Goal: Task Accomplishment & Management: Use online tool/utility

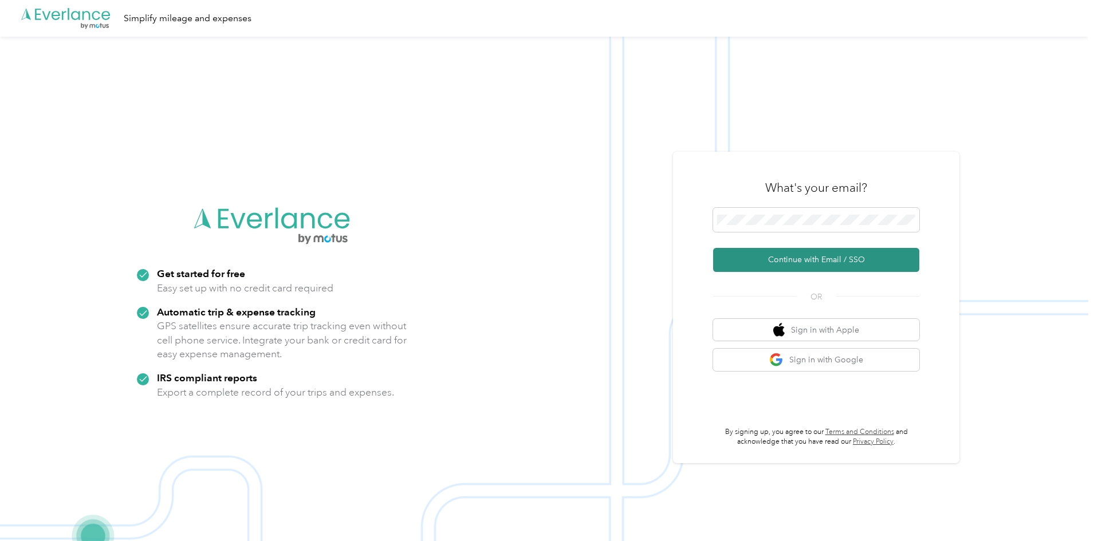
click at [795, 256] on button "Continue with Email / SSO" at bounding box center [816, 260] width 206 height 24
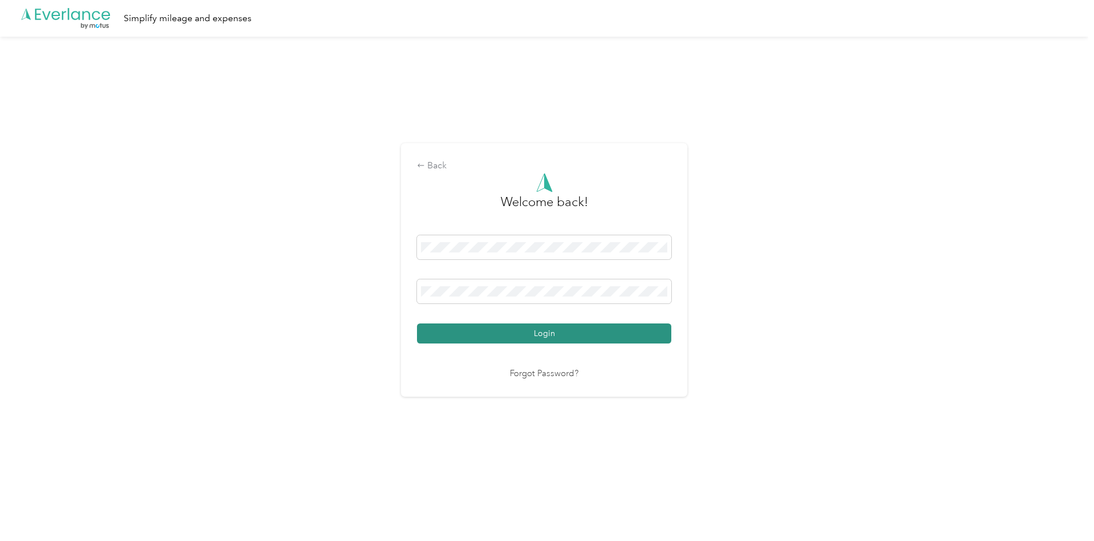
click at [574, 335] on button "Login" at bounding box center [544, 334] width 254 height 20
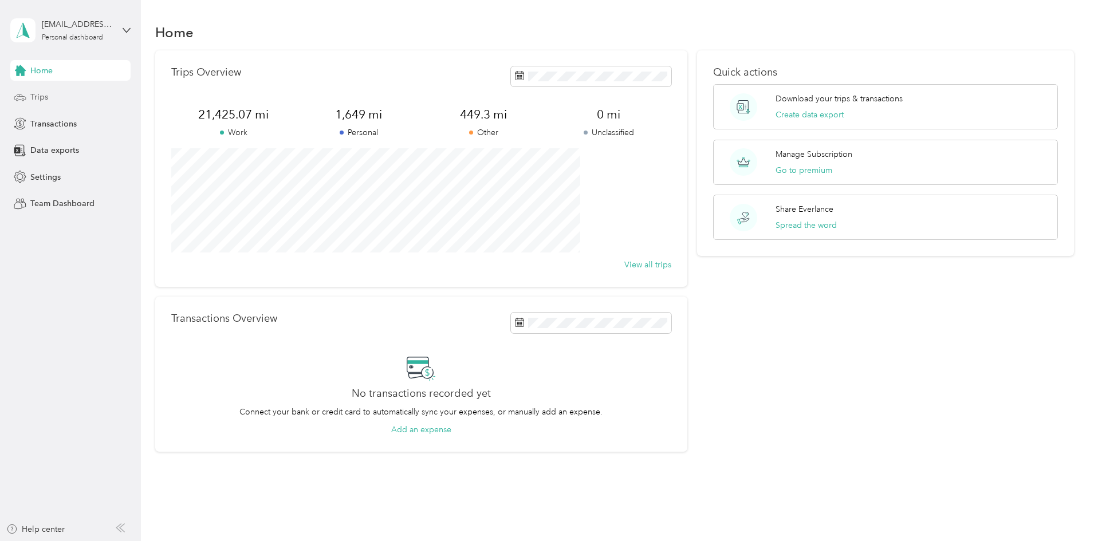
click at [31, 100] on span "Trips" at bounding box center [39, 97] width 18 height 12
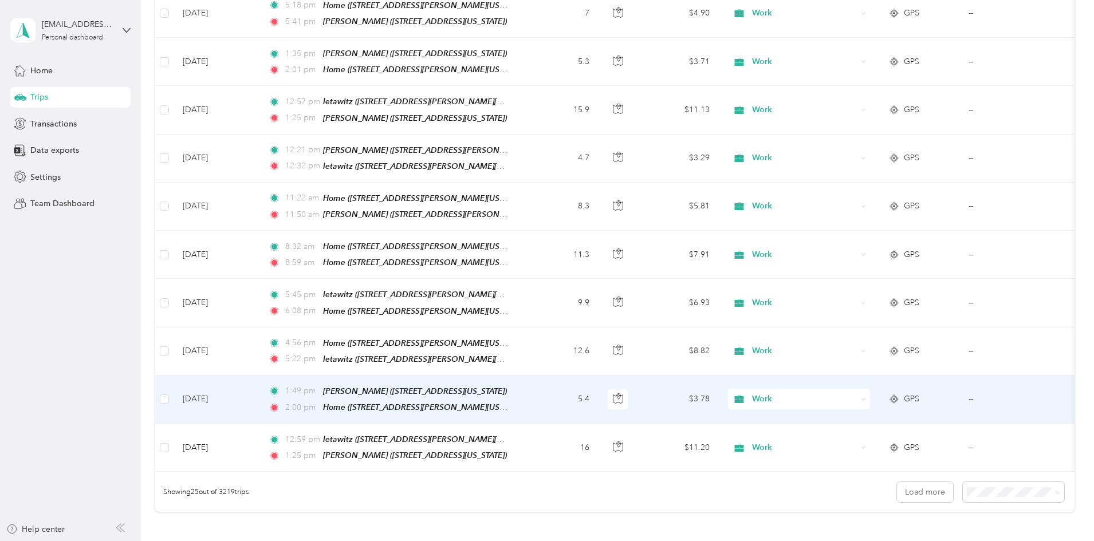
scroll to position [974, 0]
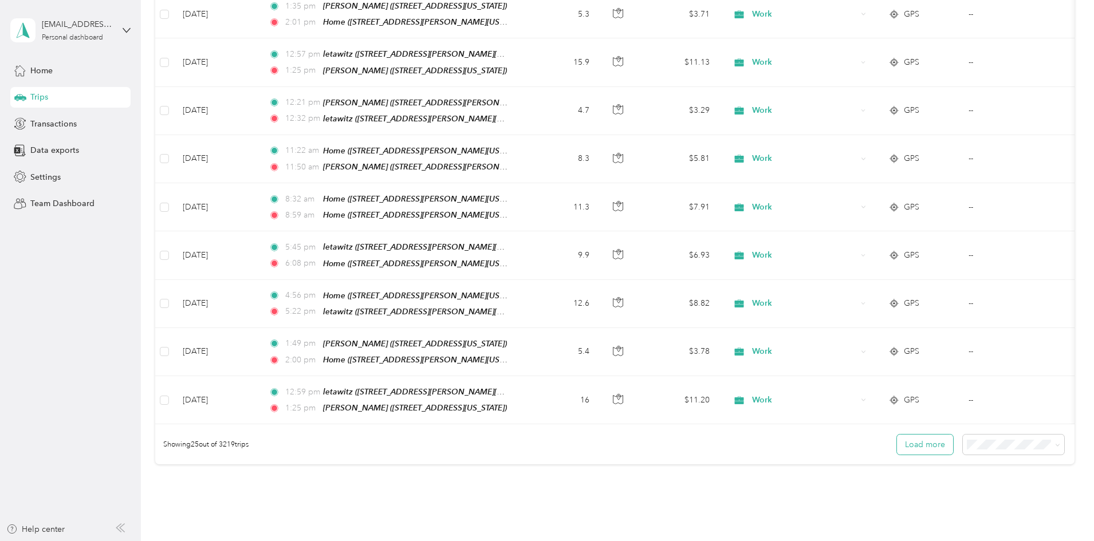
click at [897, 435] on button "Load more" at bounding box center [925, 445] width 56 height 20
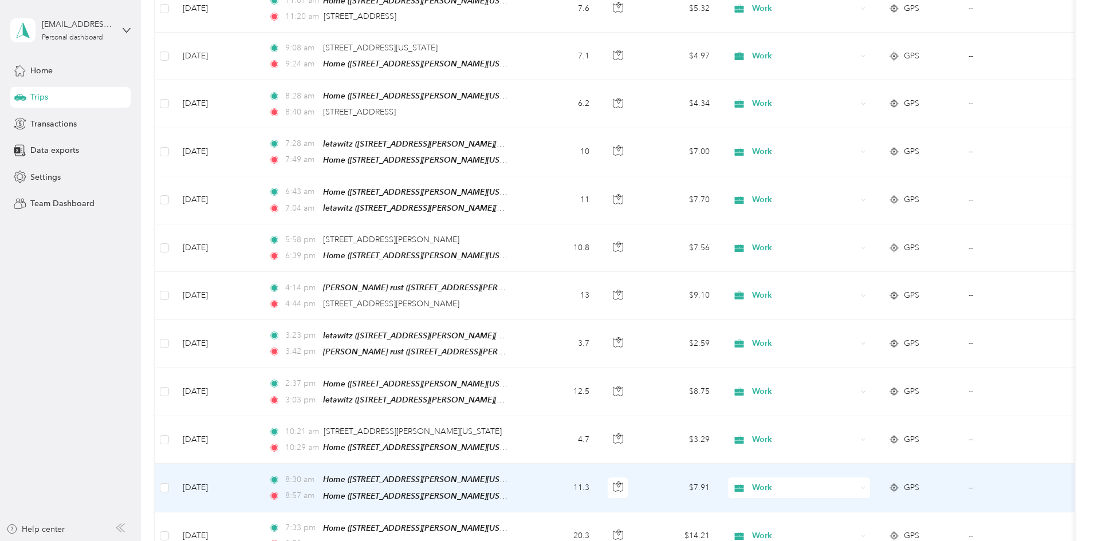
scroll to position [1490, 0]
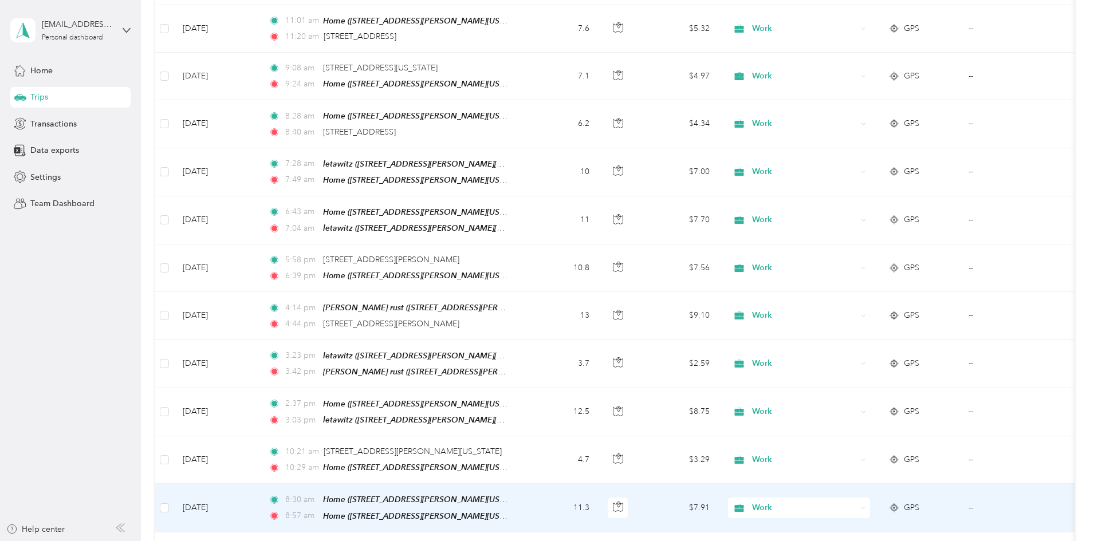
click at [870, 498] on div "Work" at bounding box center [799, 508] width 142 height 21
click at [850, 348] on span "Personal" at bounding box center [886, 347] width 106 height 12
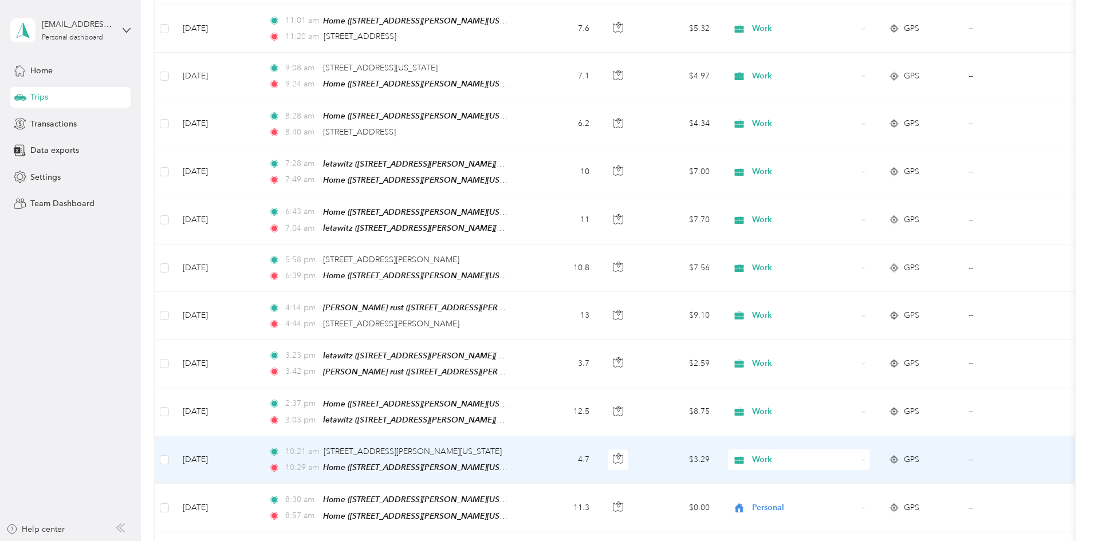
click at [599, 437] on td "4.7" at bounding box center [561, 461] width 76 height 48
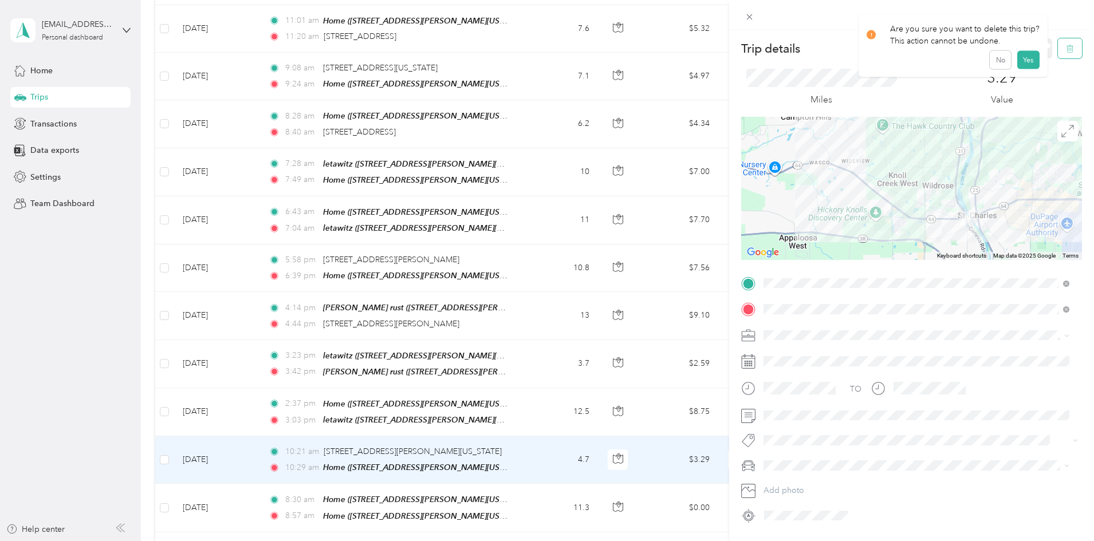
click at [1067, 48] on button "button" at bounding box center [1070, 48] width 24 height 20
click at [1019, 62] on button "Yes" at bounding box center [1028, 62] width 22 height 18
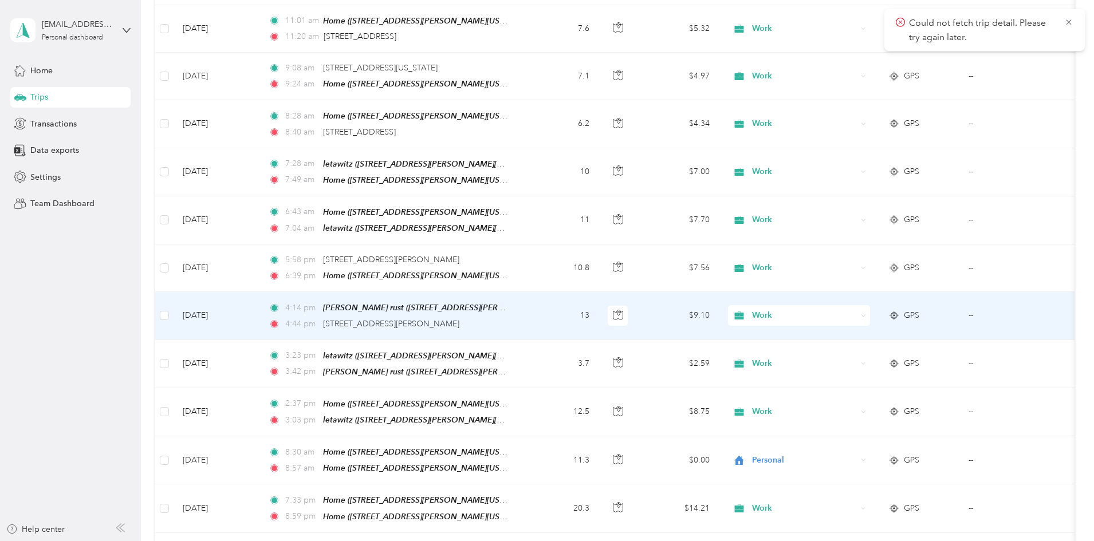
click at [599, 292] on td "13" at bounding box center [561, 316] width 76 height 48
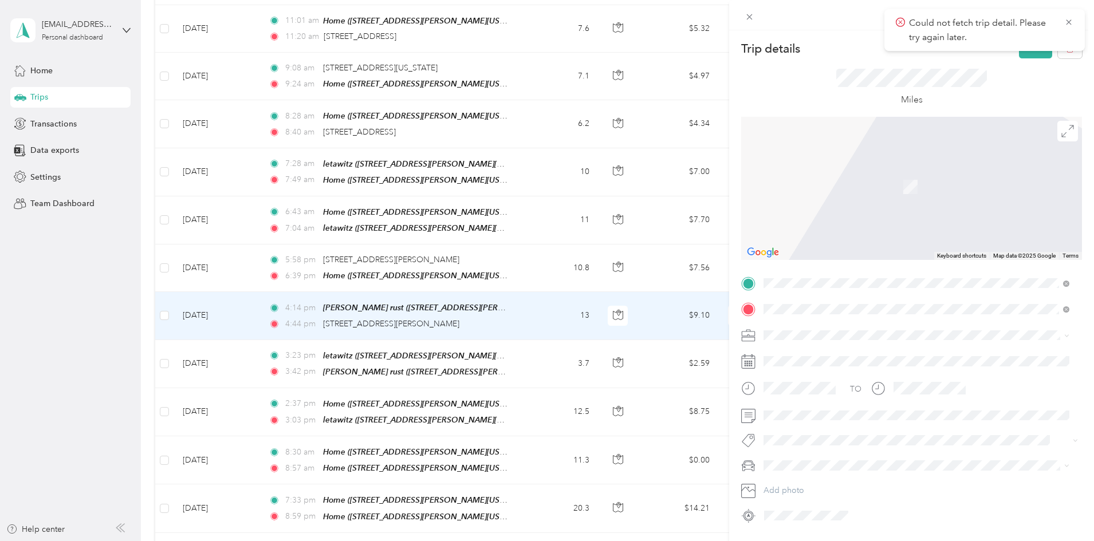
click at [828, 434] on div "Home [STREET_ADDRESS][GEOGRAPHIC_DATA][PERSON_NAME], [US_STATE], [GEOGRAPHIC_DA…" at bounding box center [926, 440] width 280 height 36
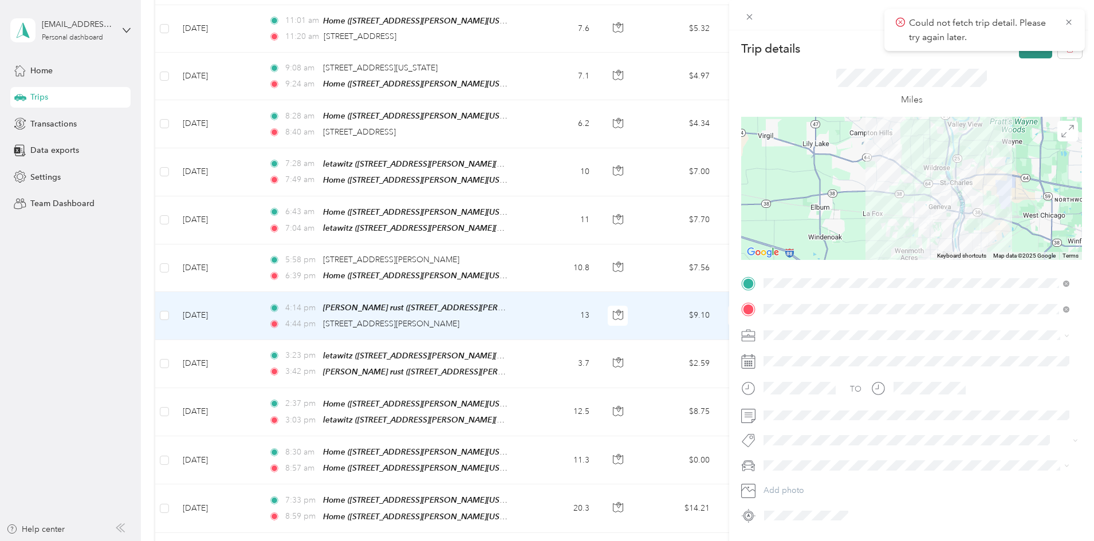
click at [1023, 53] on button "Save" at bounding box center [1035, 48] width 33 height 20
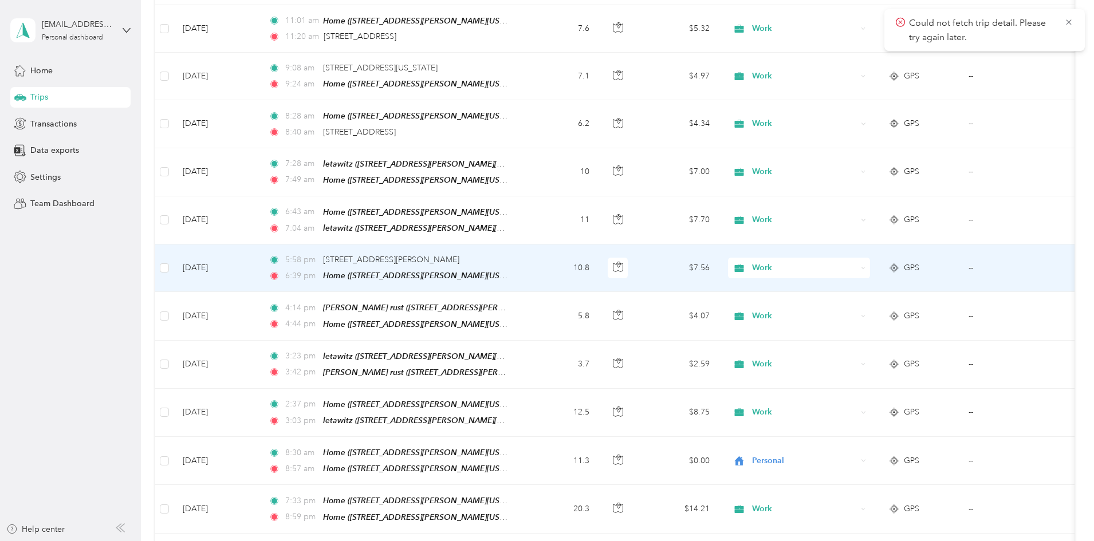
click at [870, 258] on div "Work" at bounding box center [799, 268] width 142 height 21
click at [855, 272] on span "Personal" at bounding box center [886, 271] width 106 height 12
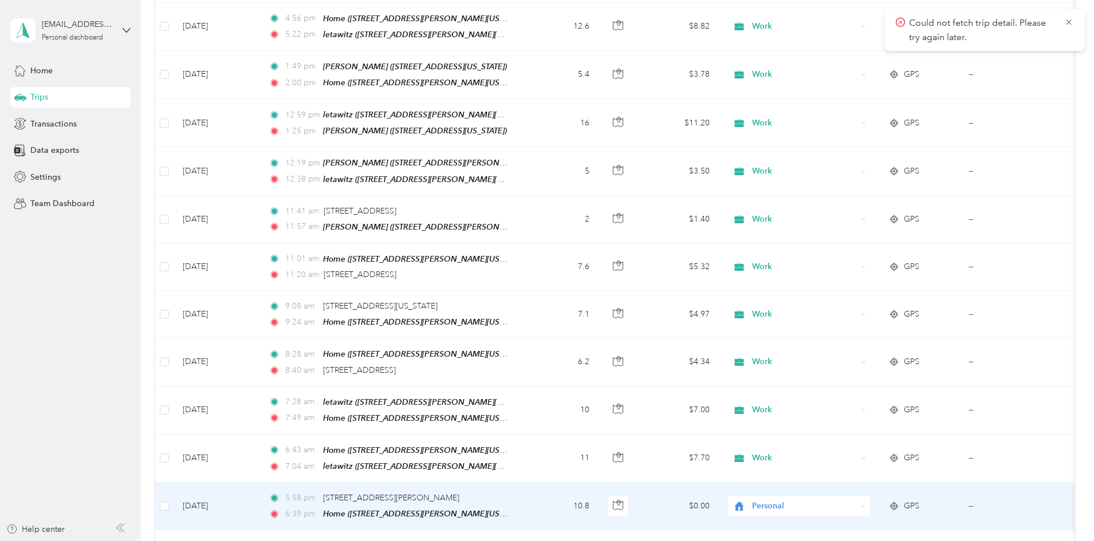
scroll to position [1203, 0]
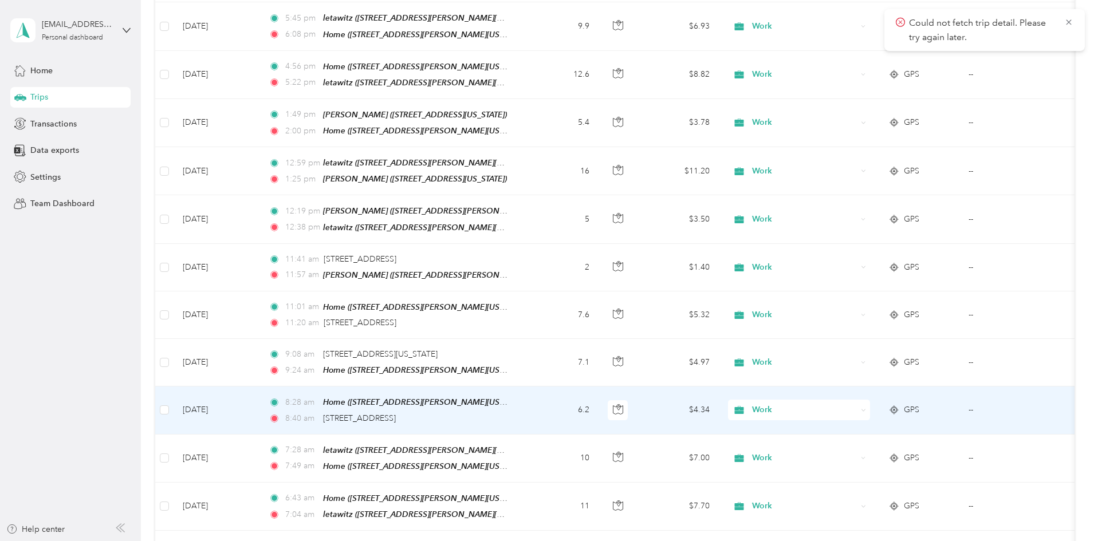
click at [870, 400] on div "Work" at bounding box center [799, 410] width 142 height 21
click at [842, 420] on span "Personal" at bounding box center [886, 421] width 106 height 12
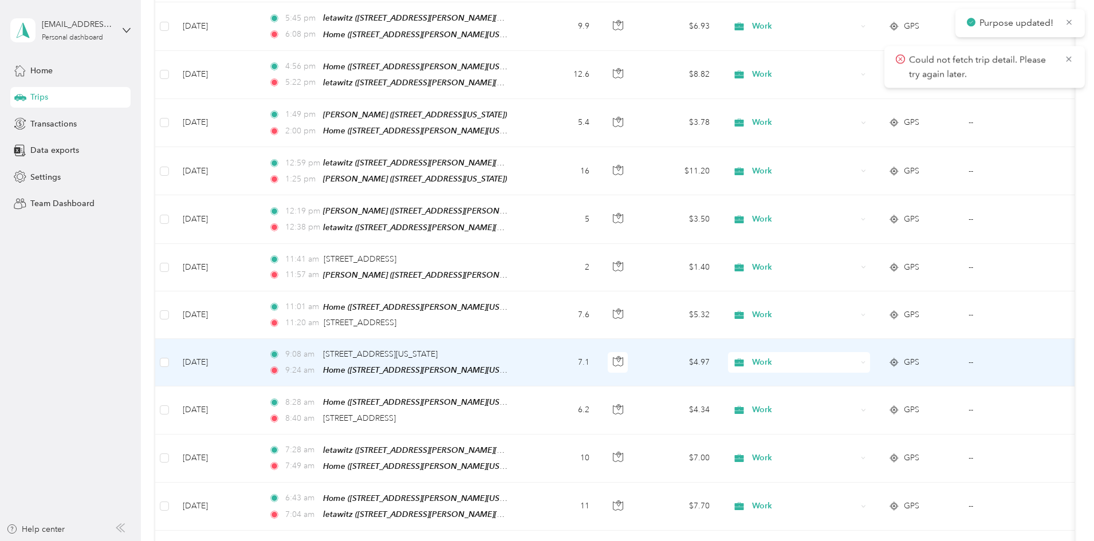
click at [870, 352] on div "Work" at bounding box center [799, 362] width 142 height 21
click at [851, 372] on span "Personal" at bounding box center [886, 374] width 106 height 12
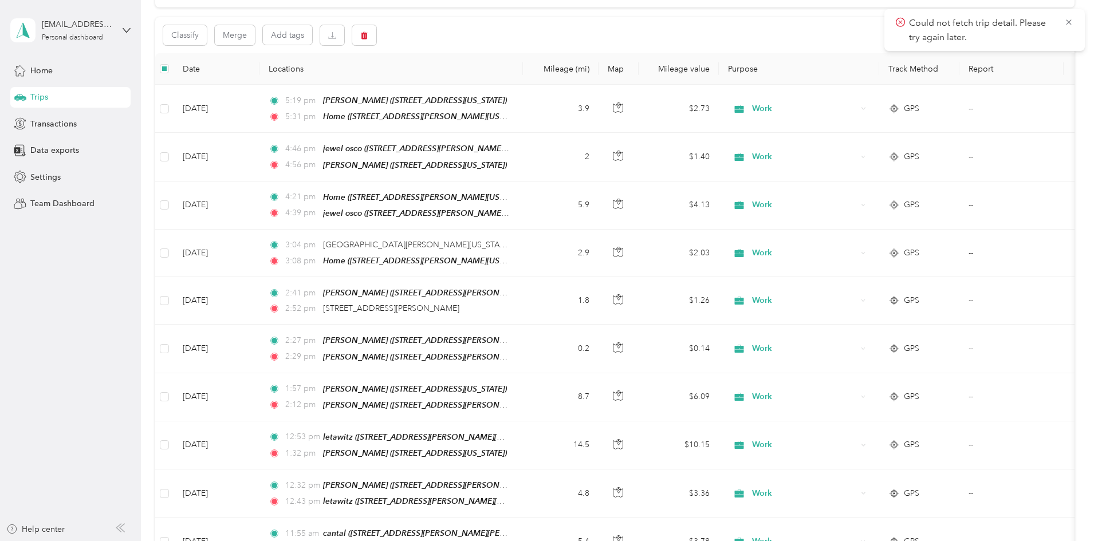
scroll to position [0, 0]
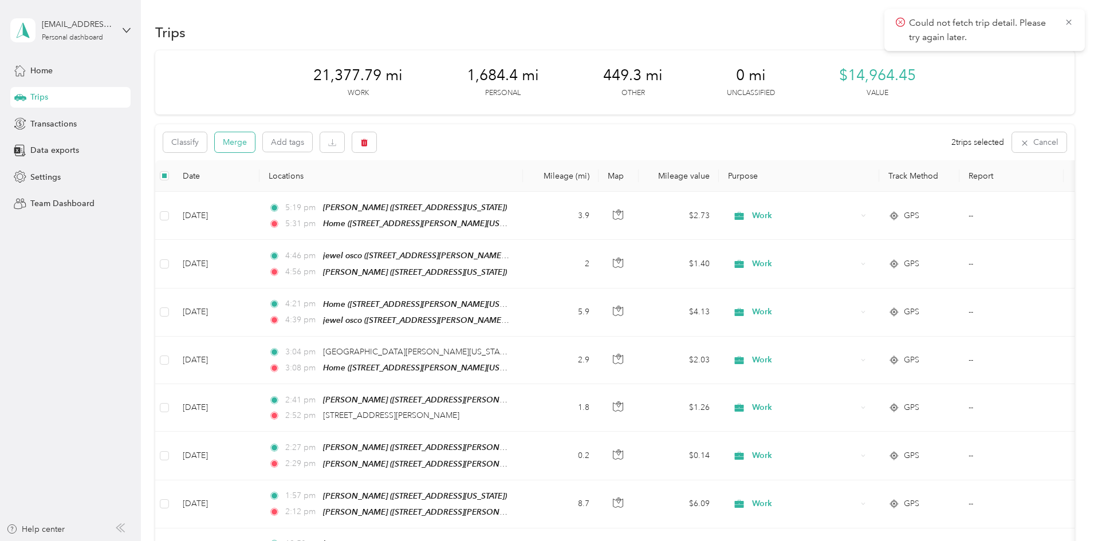
click at [255, 142] on button "Merge" at bounding box center [235, 142] width 40 height 20
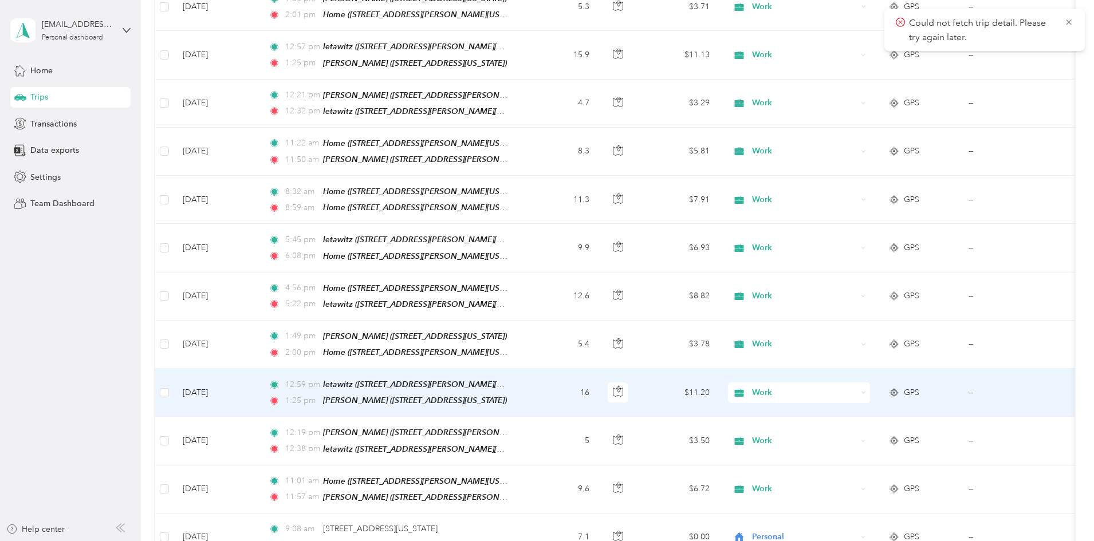
scroll to position [963, 0]
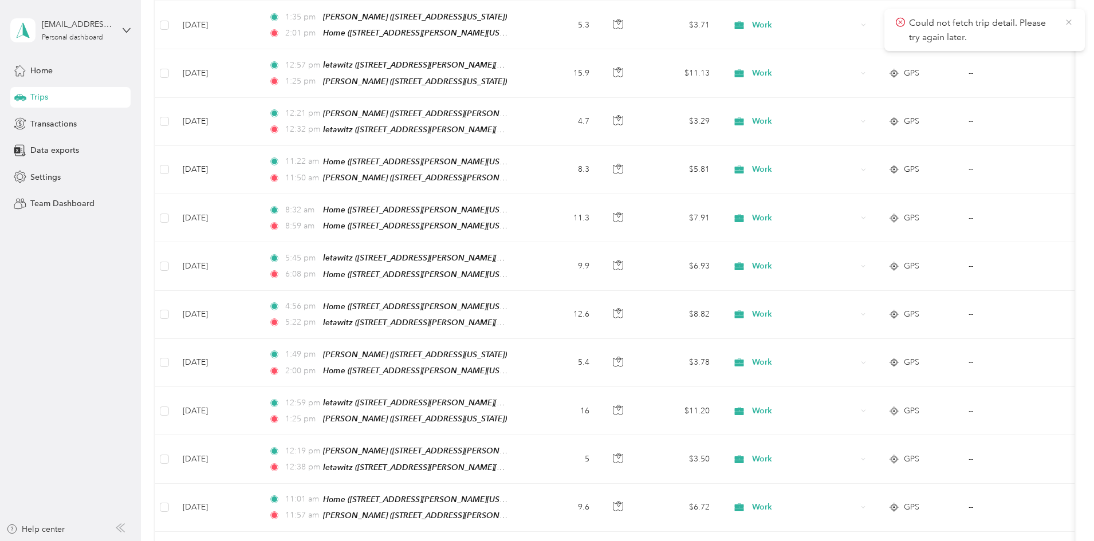
click at [1067, 23] on icon at bounding box center [1068, 21] width 5 height 5
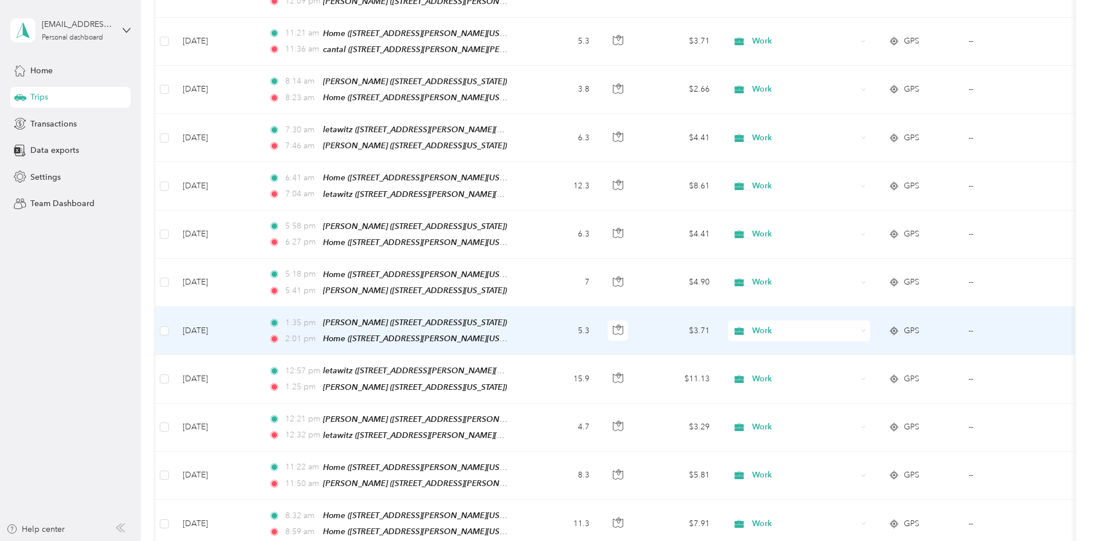
scroll to position [677, 0]
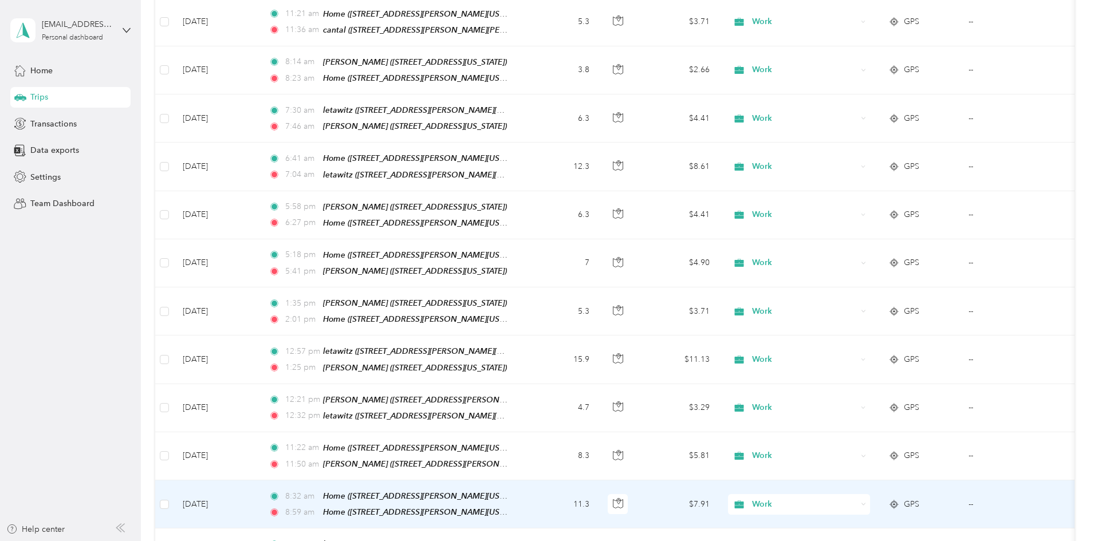
click at [866, 502] on icon at bounding box center [863, 504] width 5 height 5
click at [843, 357] on span "Personal" at bounding box center [886, 361] width 106 height 12
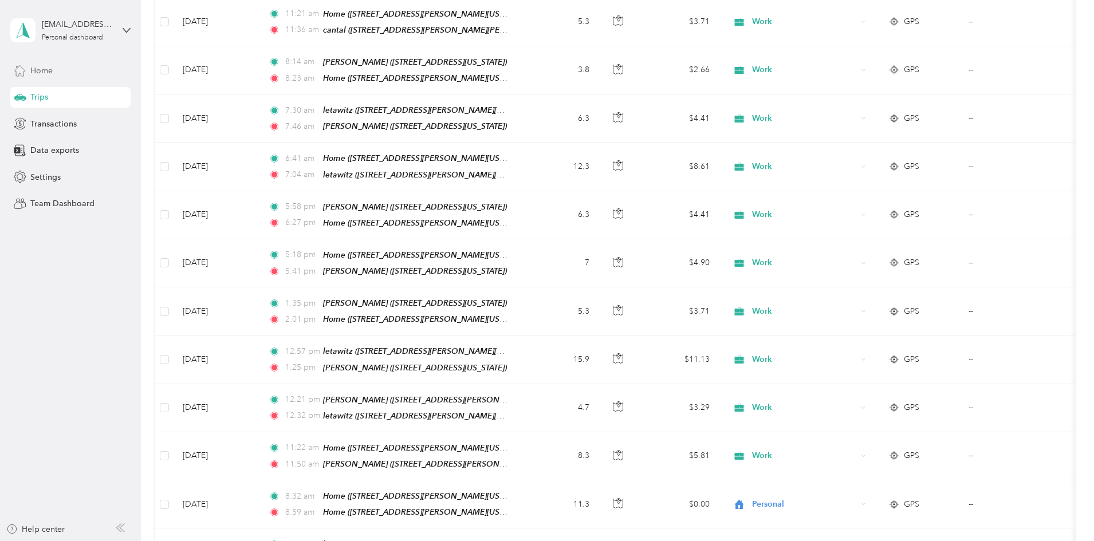
click at [40, 66] on span "Home" at bounding box center [41, 71] width 22 height 12
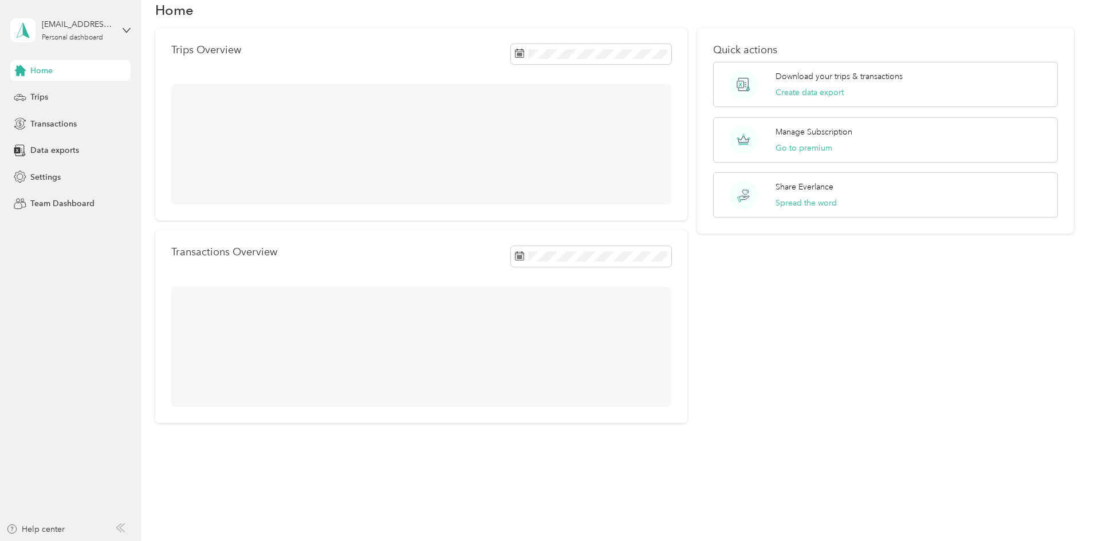
scroll to position [22, 0]
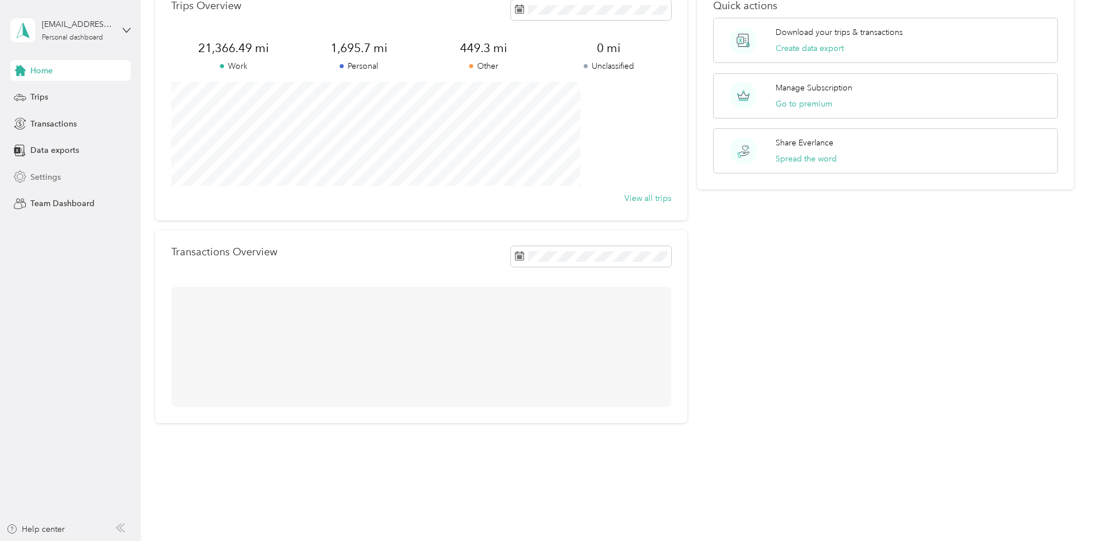
click at [45, 174] on span "Settings" at bounding box center [45, 177] width 30 height 12
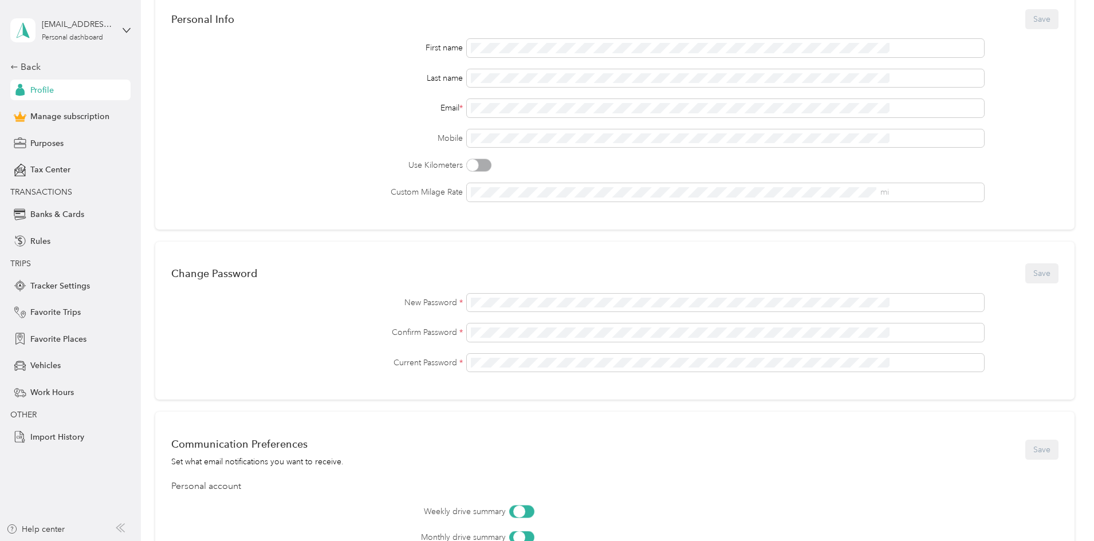
scroll to position [336, 0]
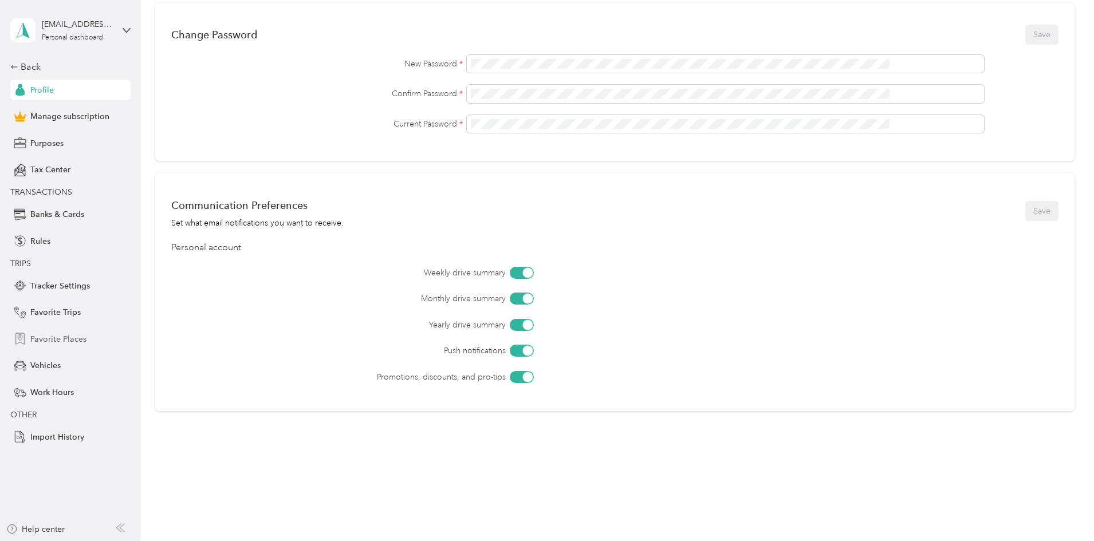
click at [76, 336] on span "Favorite Places" at bounding box center [58, 339] width 56 height 12
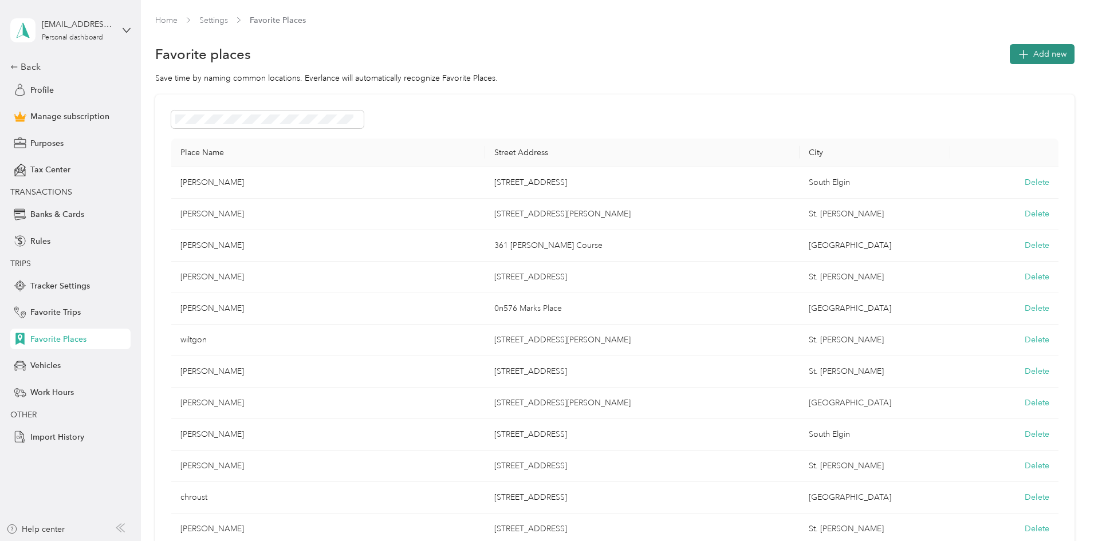
click at [1034, 50] on span "Add new" at bounding box center [1050, 54] width 33 height 12
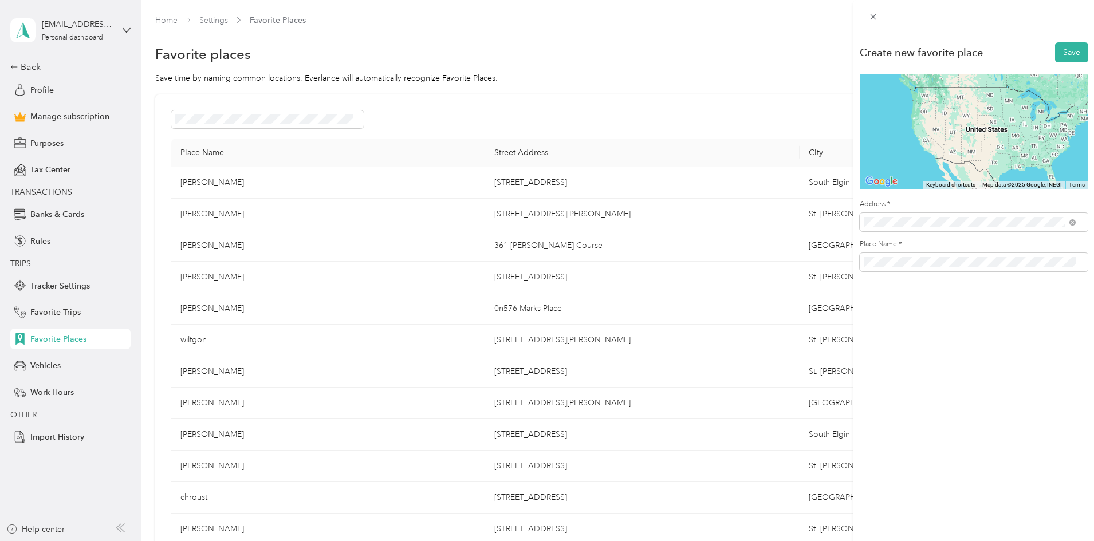
click at [929, 263] on span "[STREET_ADDRESS][US_STATE]" at bounding box center [942, 263] width 115 height 10
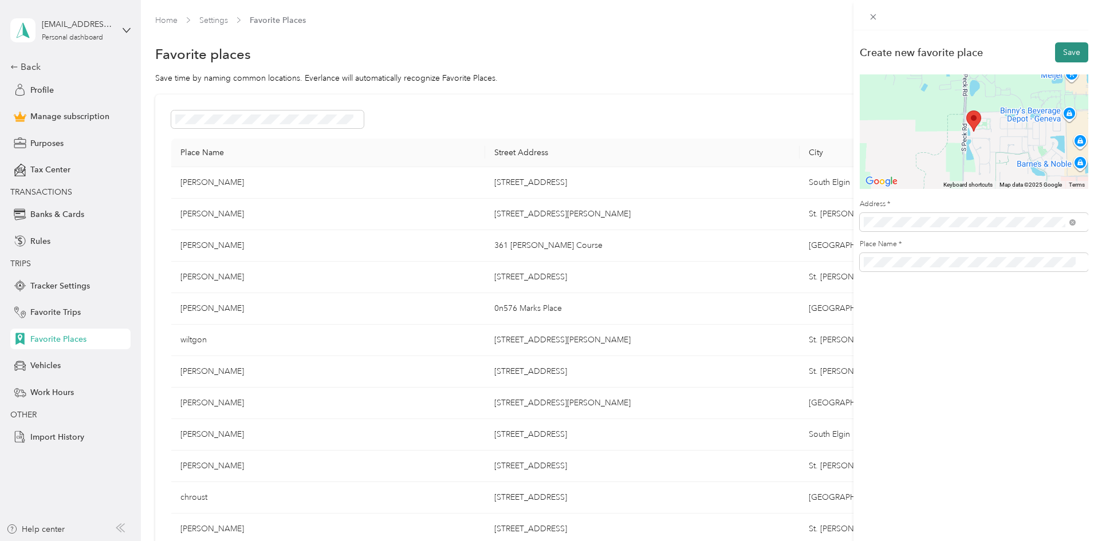
click at [1065, 50] on button "Save" at bounding box center [1071, 52] width 33 height 20
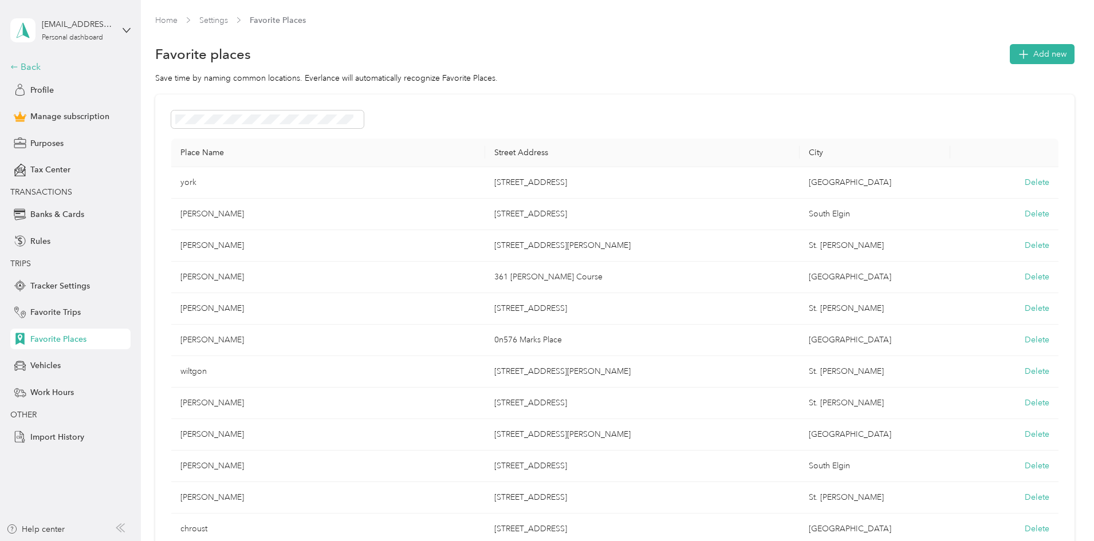
click at [16, 64] on icon at bounding box center [14, 67] width 8 height 8
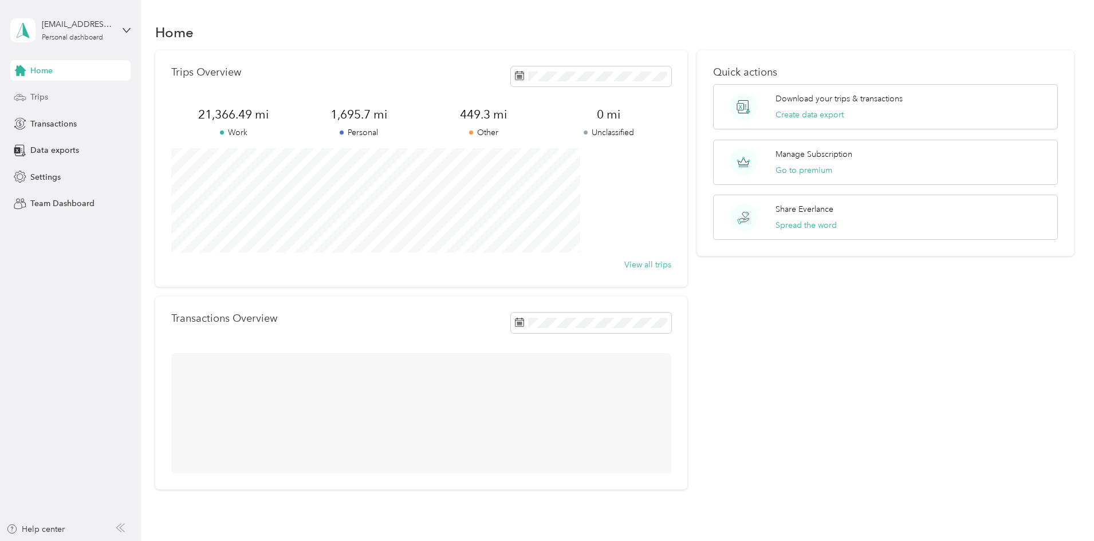
click at [32, 96] on span "Trips" at bounding box center [39, 97] width 18 height 12
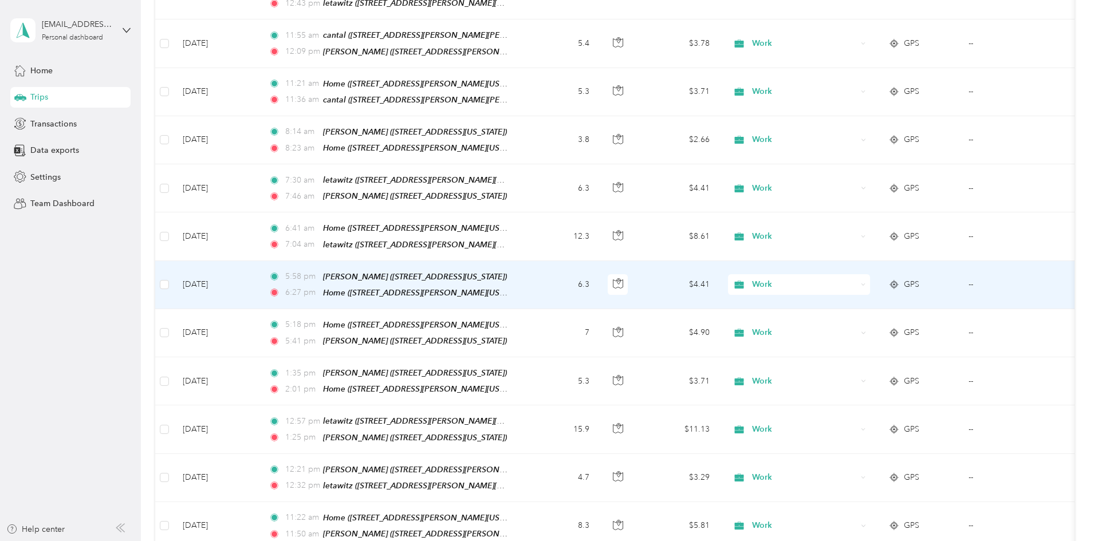
scroll to position [630, 0]
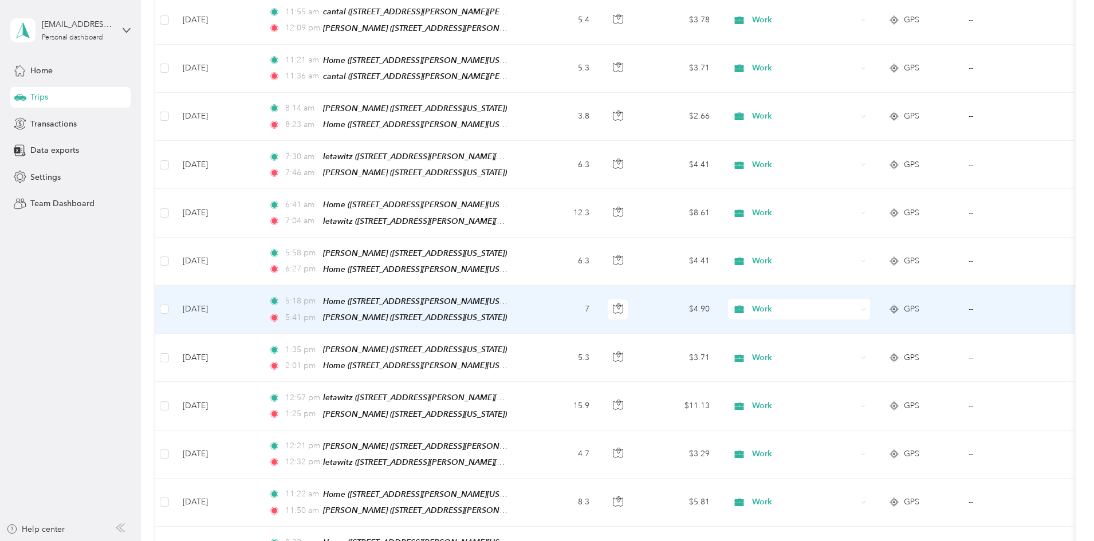
click at [599, 297] on td "7" at bounding box center [561, 310] width 76 height 48
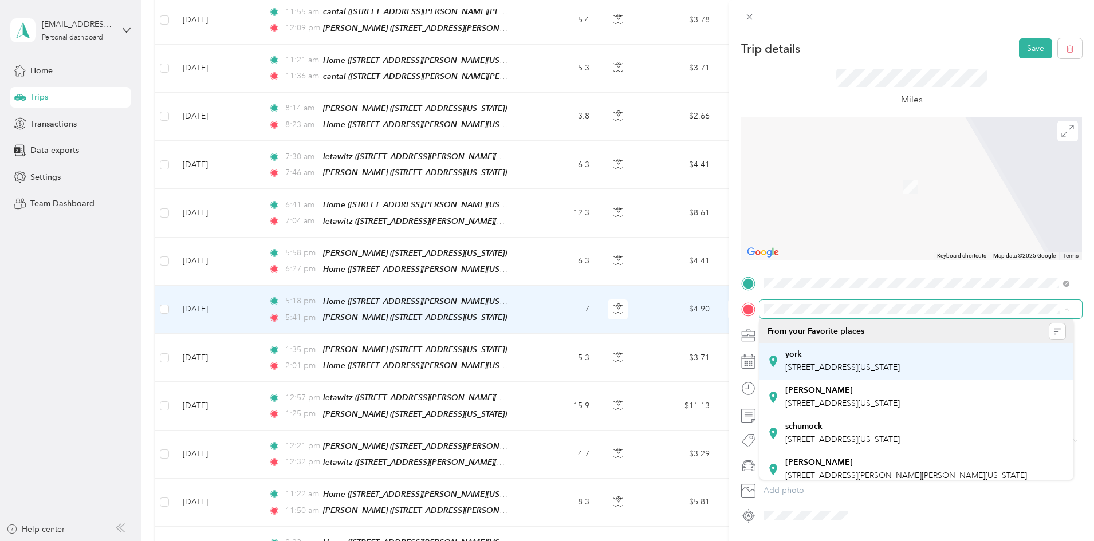
click at [828, 364] on span "[STREET_ADDRESS][US_STATE]" at bounding box center [843, 368] width 115 height 10
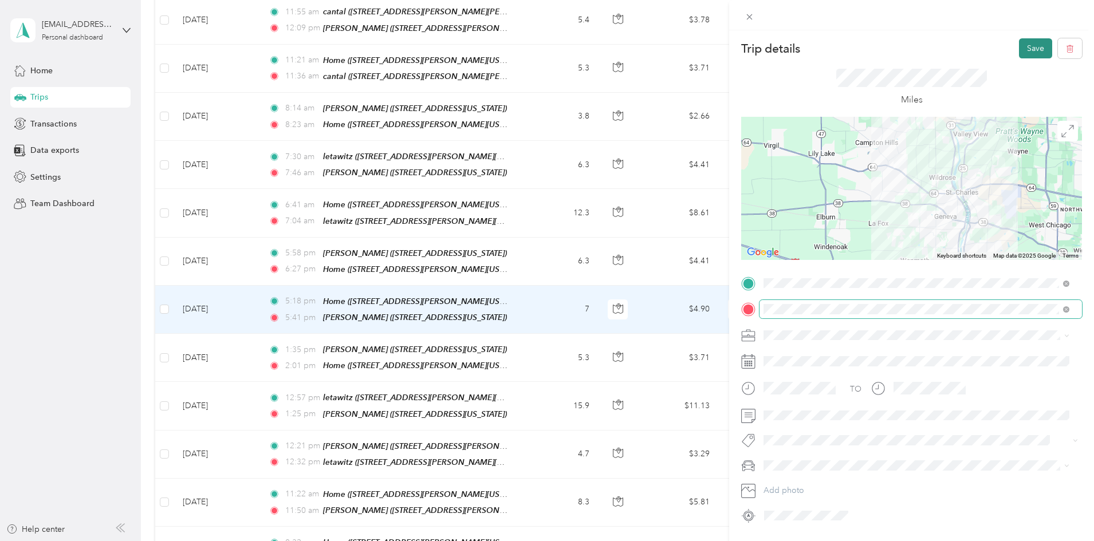
click at [1029, 49] on button "Save" at bounding box center [1035, 48] width 33 height 20
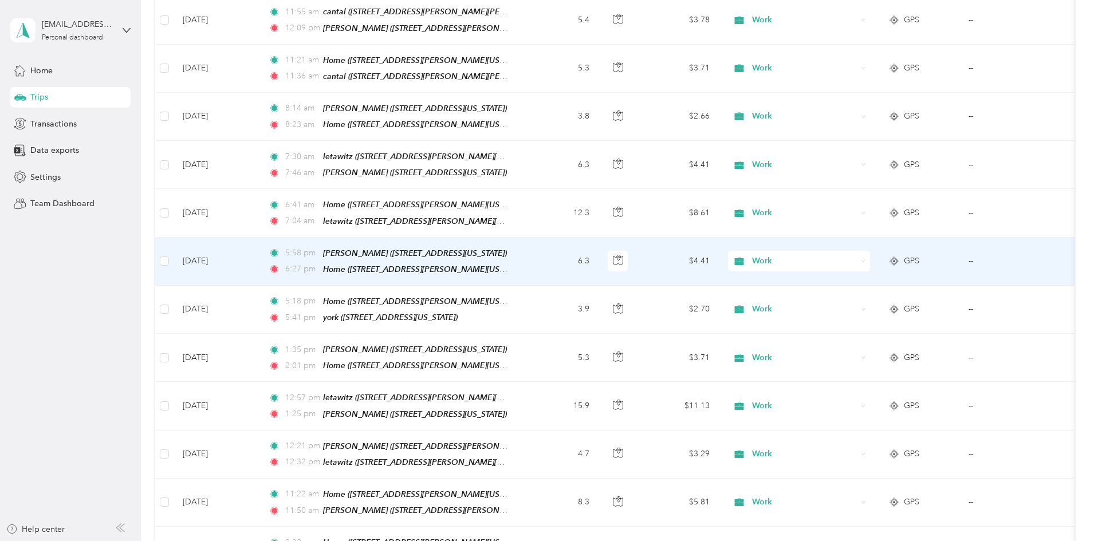
click at [599, 239] on td "6.3" at bounding box center [561, 262] width 76 height 48
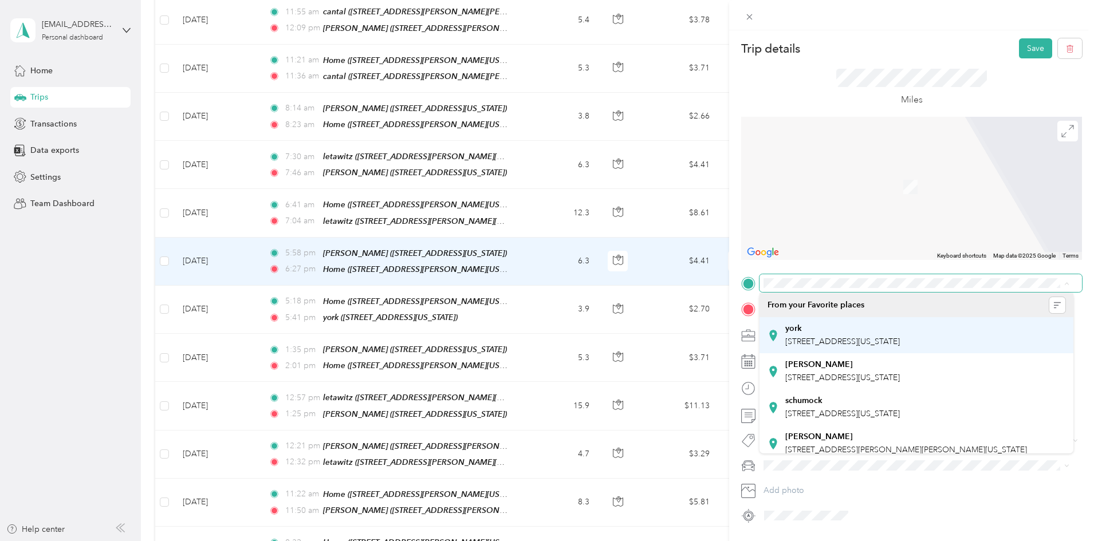
click at [825, 329] on div "york" at bounding box center [843, 329] width 115 height 10
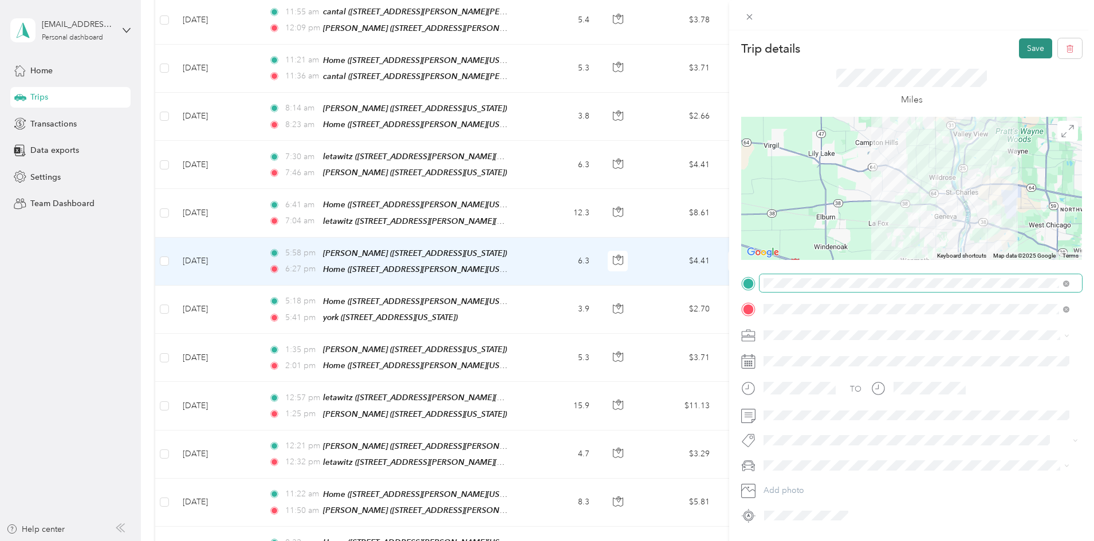
click at [1028, 46] on button "Save" at bounding box center [1035, 48] width 33 height 20
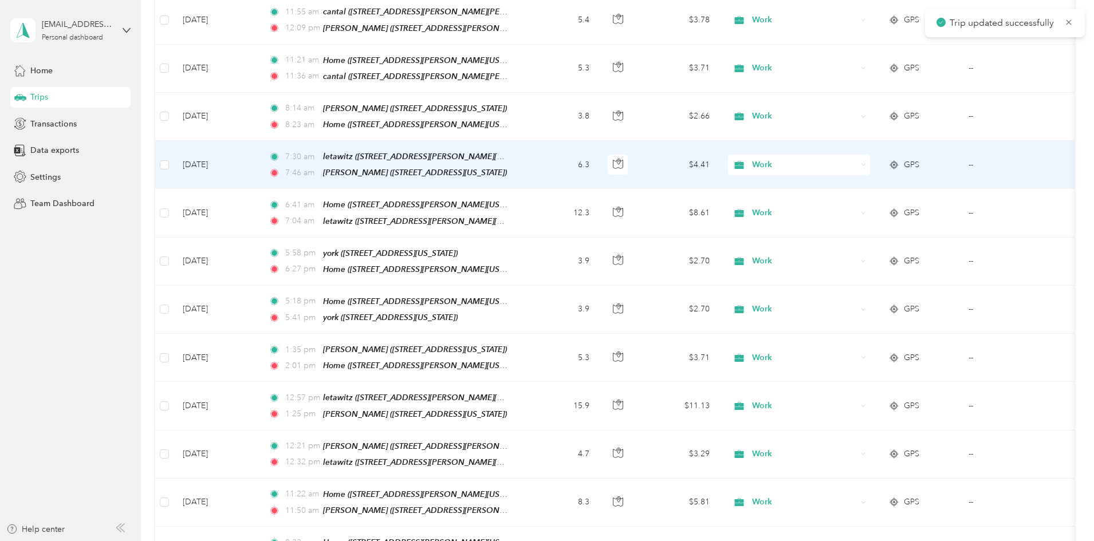
click at [599, 147] on td "6.3" at bounding box center [561, 165] width 76 height 48
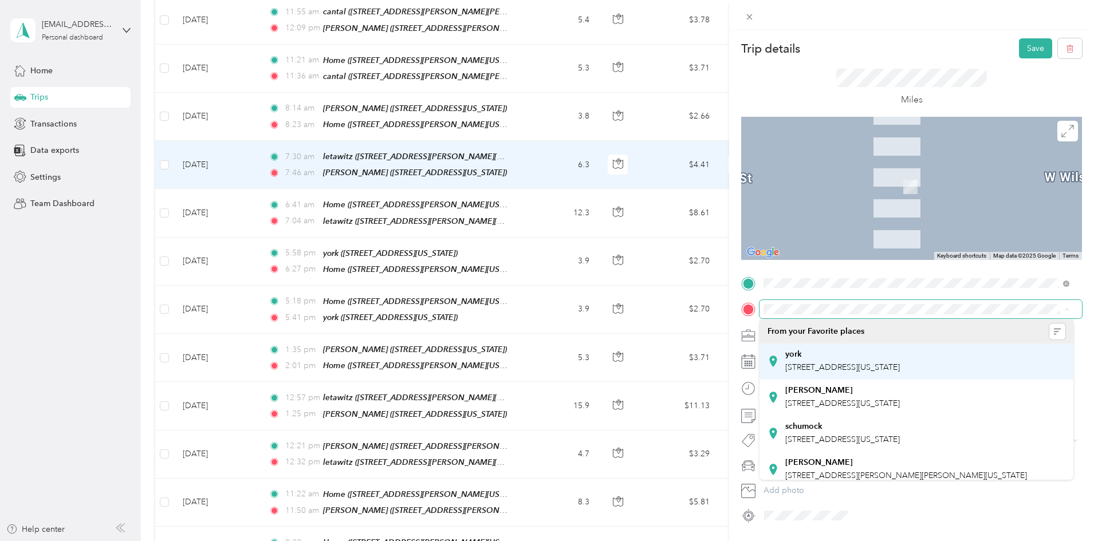
click at [854, 362] on div "york [STREET_ADDRESS][US_STATE]" at bounding box center [843, 362] width 115 height 24
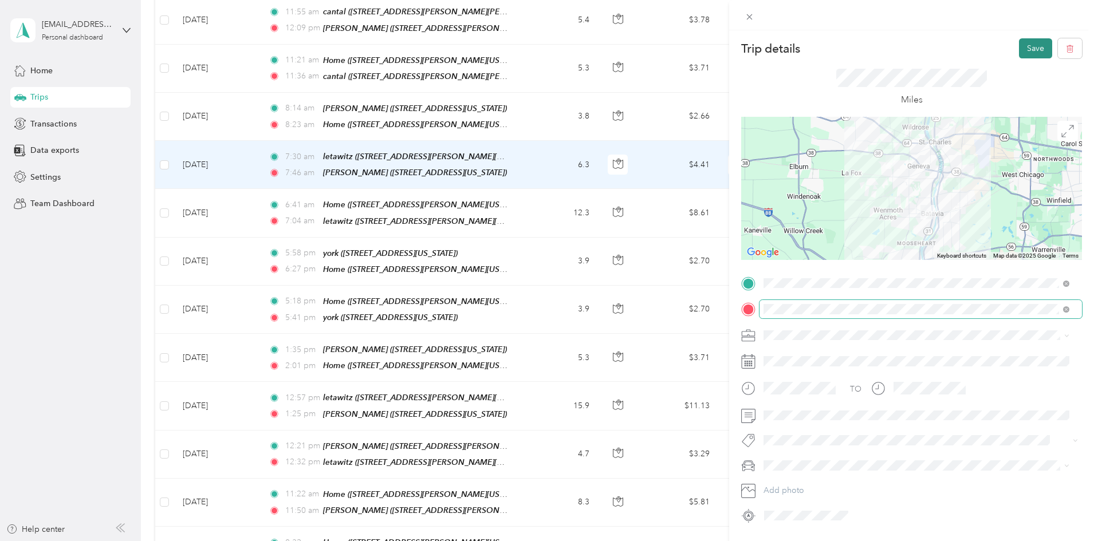
click at [1026, 48] on button "Save" at bounding box center [1035, 48] width 33 height 20
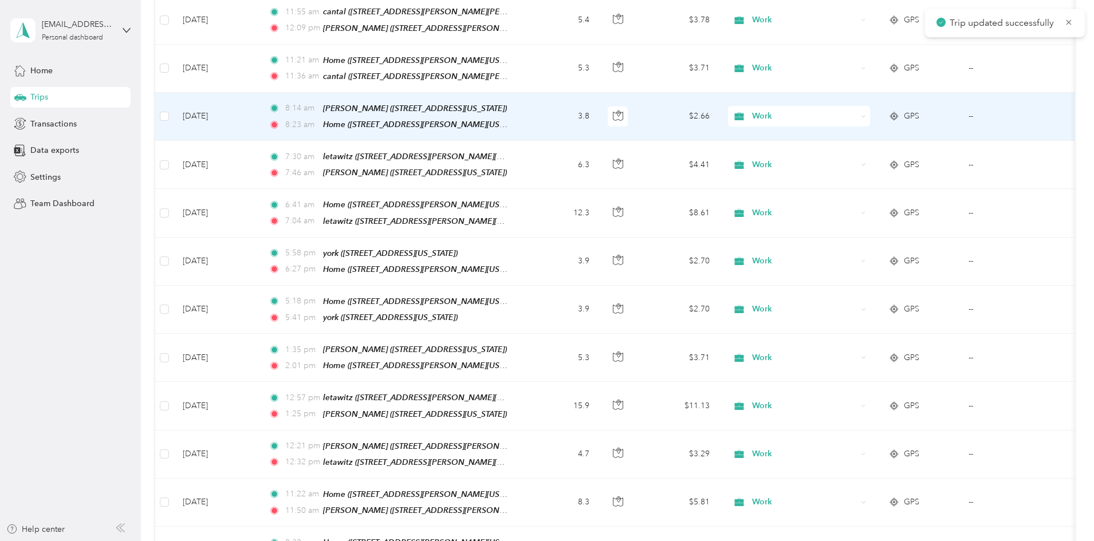
click at [599, 107] on td "3.8" at bounding box center [561, 117] width 76 height 48
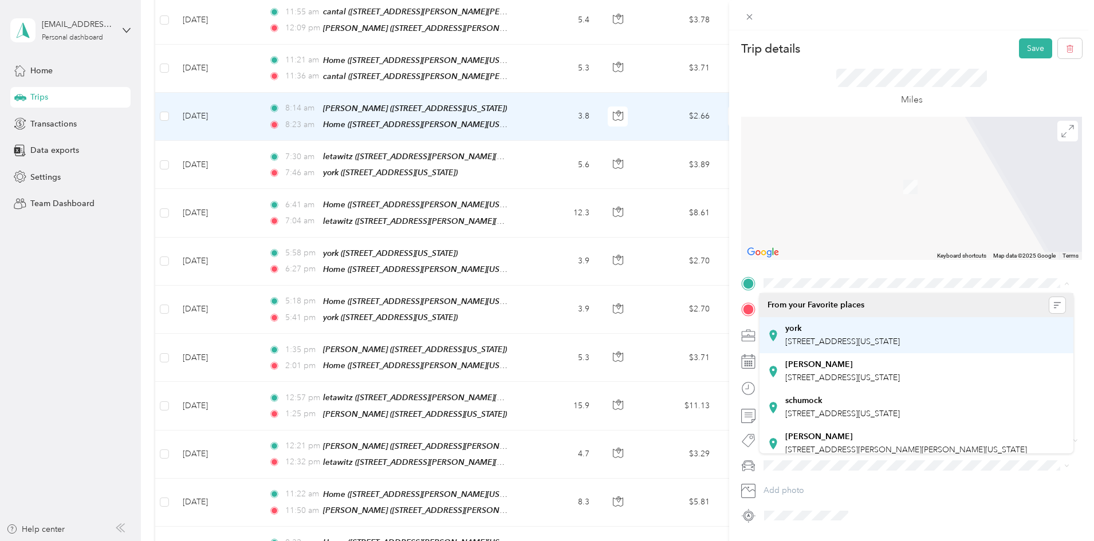
click at [799, 334] on div "york [STREET_ADDRESS][US_STATE]" at bounding box center [843, 336] width 115 height 24
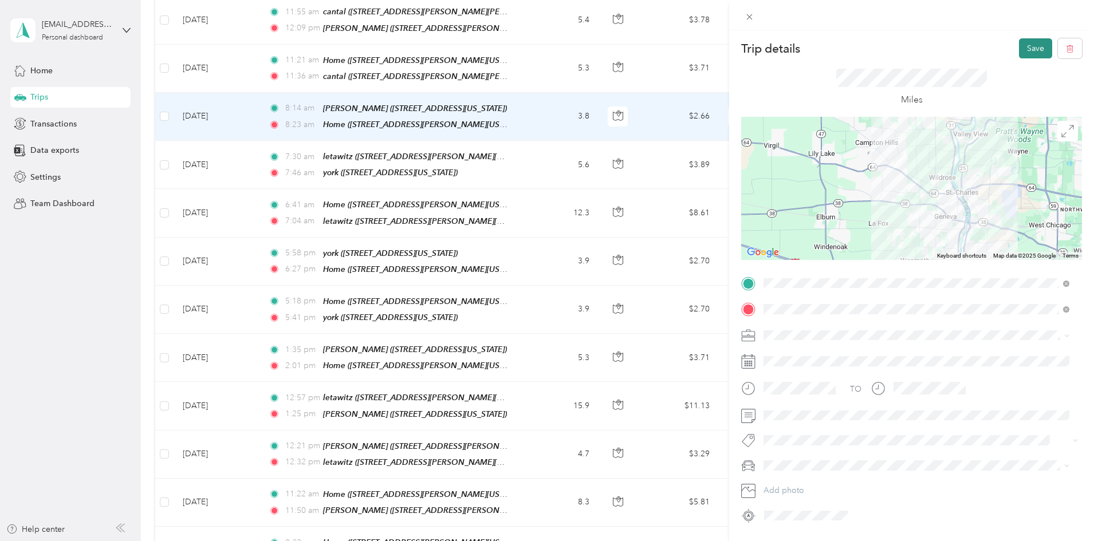
click at [1028, 46] on button "Save" at bounding box center [1035, 48] width 33 height 20
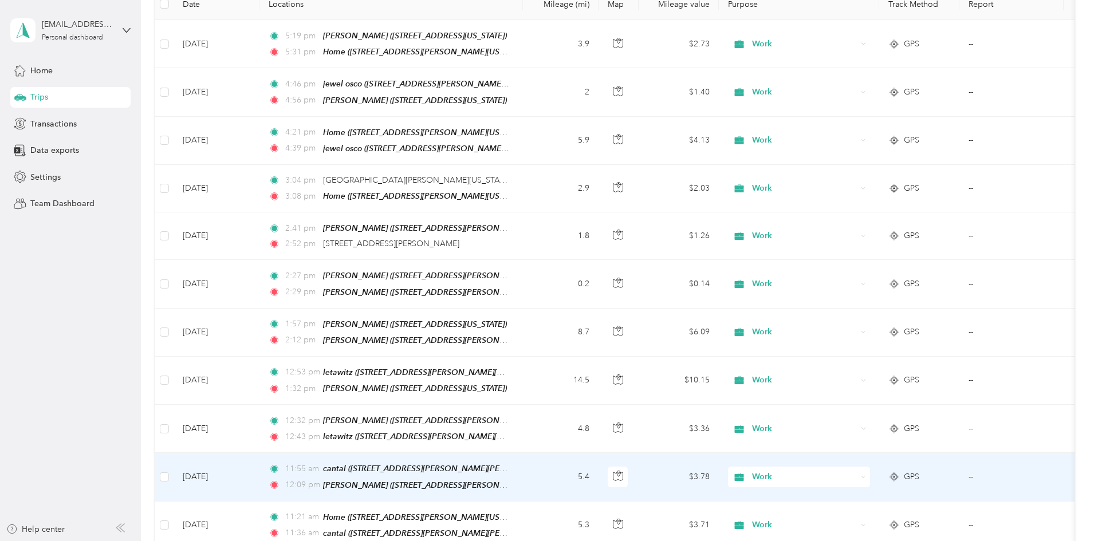
scroll to position [172, 0]
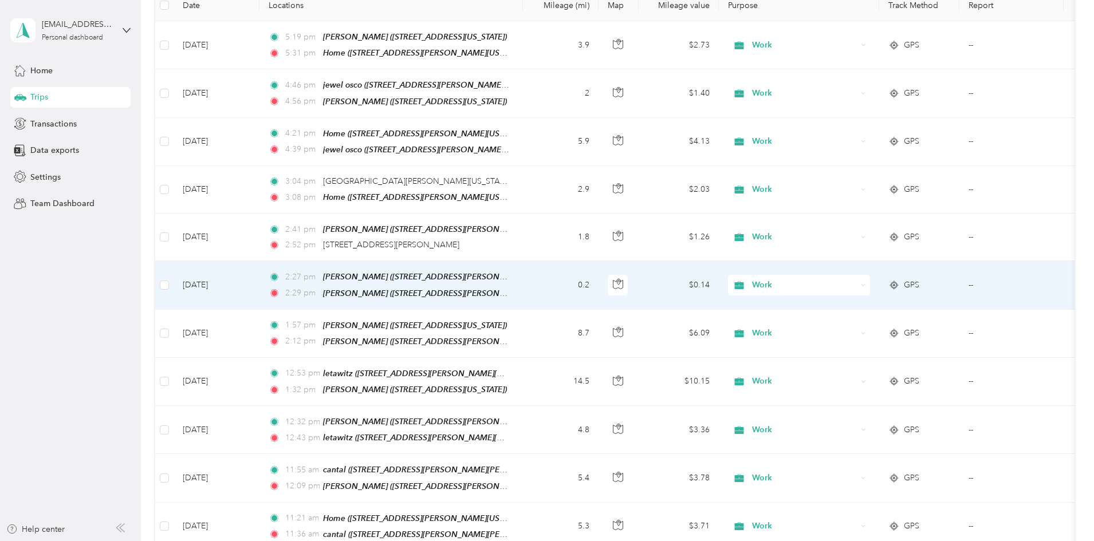
click at [599, 280] on td "0.2" at bounding box center [561, 285] width 76 height 48
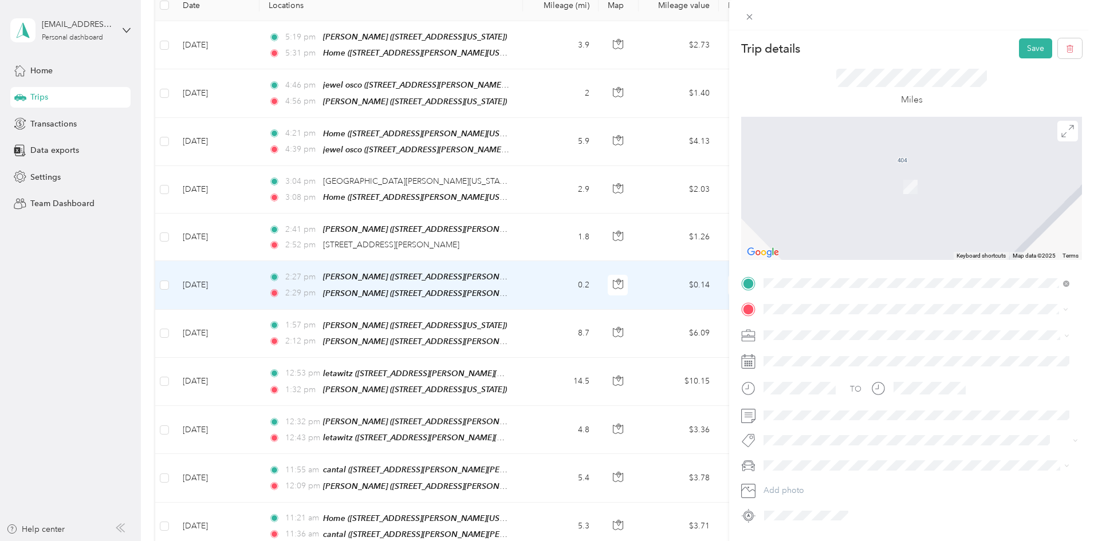
click at [804, 404] on span "[STREET_ADDRESS][GEOGRAPHIC_DATA][PERSON_NAME], [US_STATE], [GEOGRAPHIC_DATA]" at bounding box center [920, 410] width 268 height 22
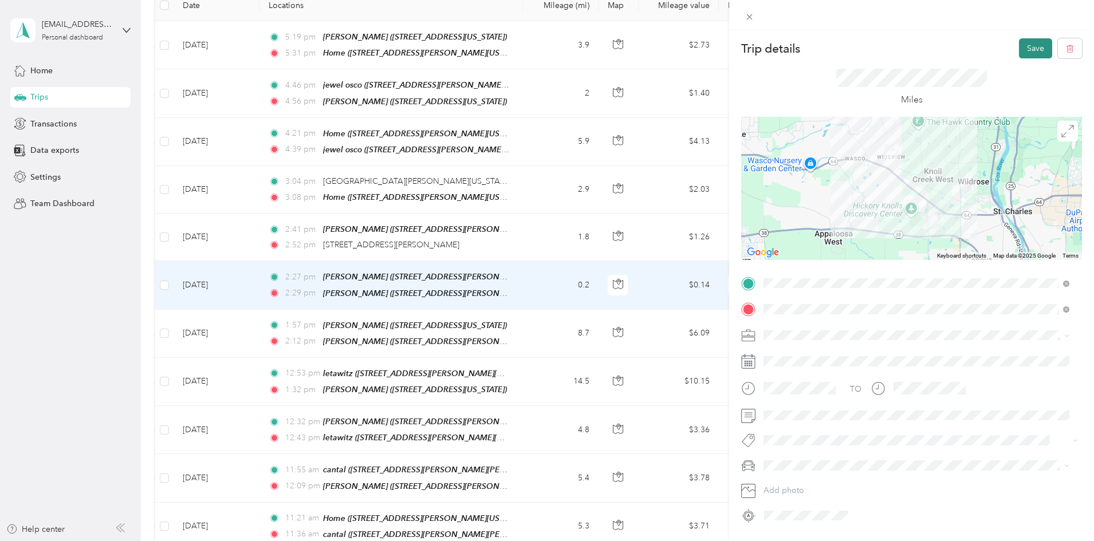
click at [1026, 46] on button "Save" at bounding box center [1035, 48] width 33 height 20
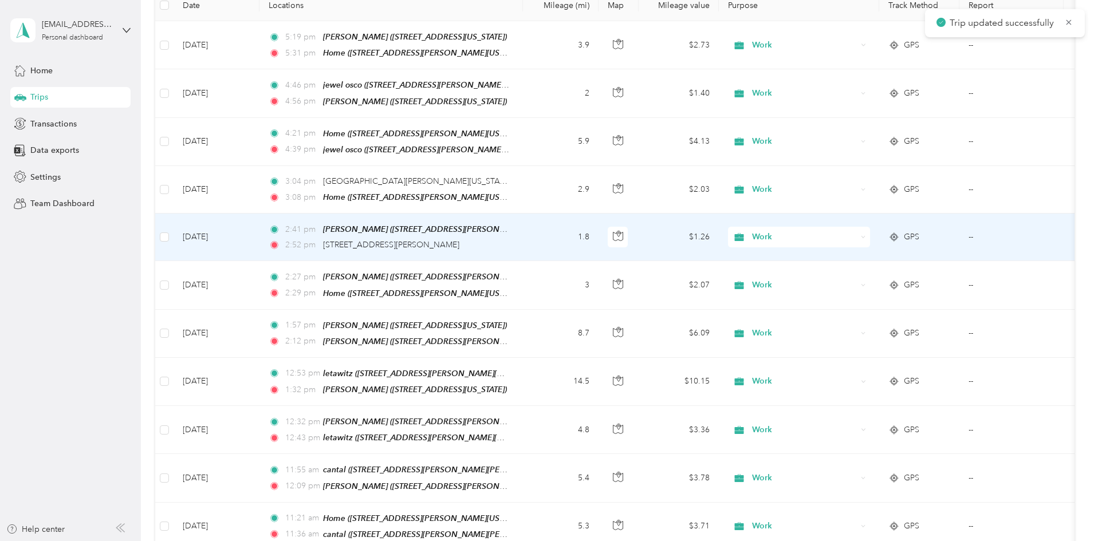
click at [870, 229] on div "Work" at bounding box center [799, 237] width 142 height 21
click at [851, 274] on span "Personal" at bounding box center [886, 270] width 106 height 12
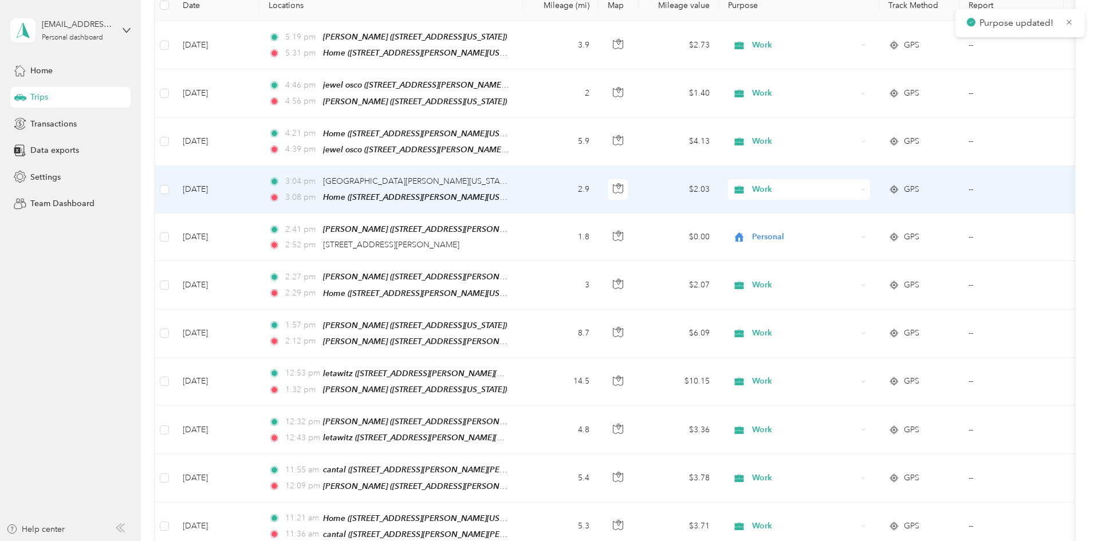
click at [870, 180] on div "Work" at bounding box center [799, 189] width 142 height 21
click at [839, 223] on span "Personal" at bounding box center [886, 227] width 106 height 12
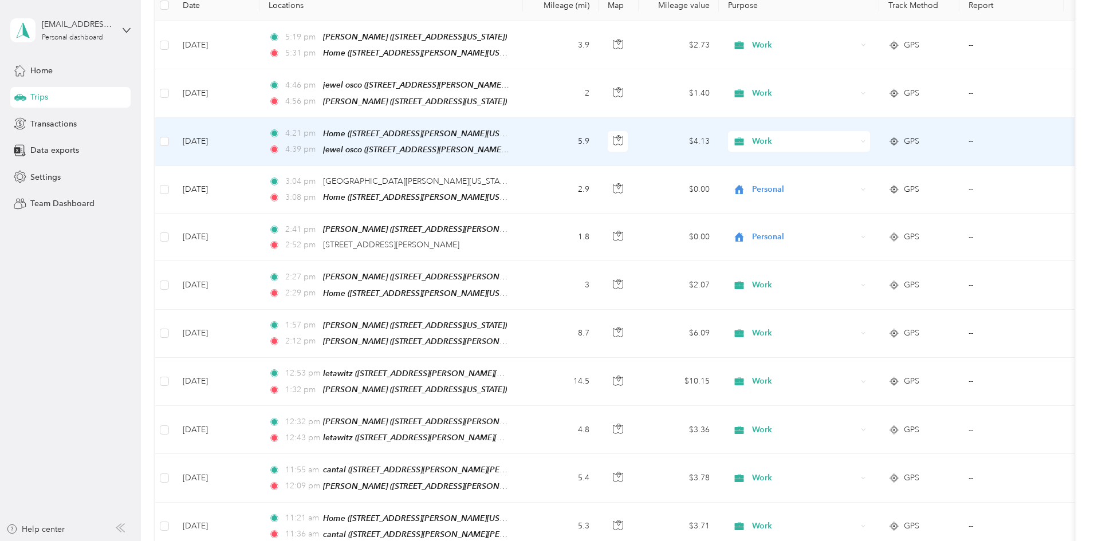
click at [870, 134] on div "Work" at bounding box center [799, 141] width 142 height 21
click at [840, 178] on span "Personal" at bounding box center [886, 179] width 106 height 12
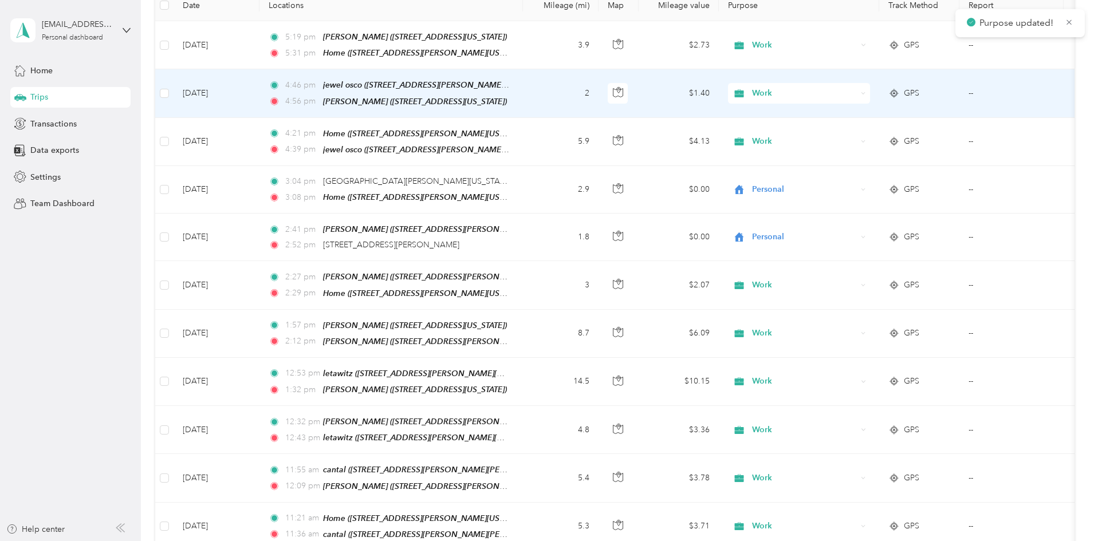
click at [599, 88] on td "2" at bounding box center [561, 93] width 76 height 48
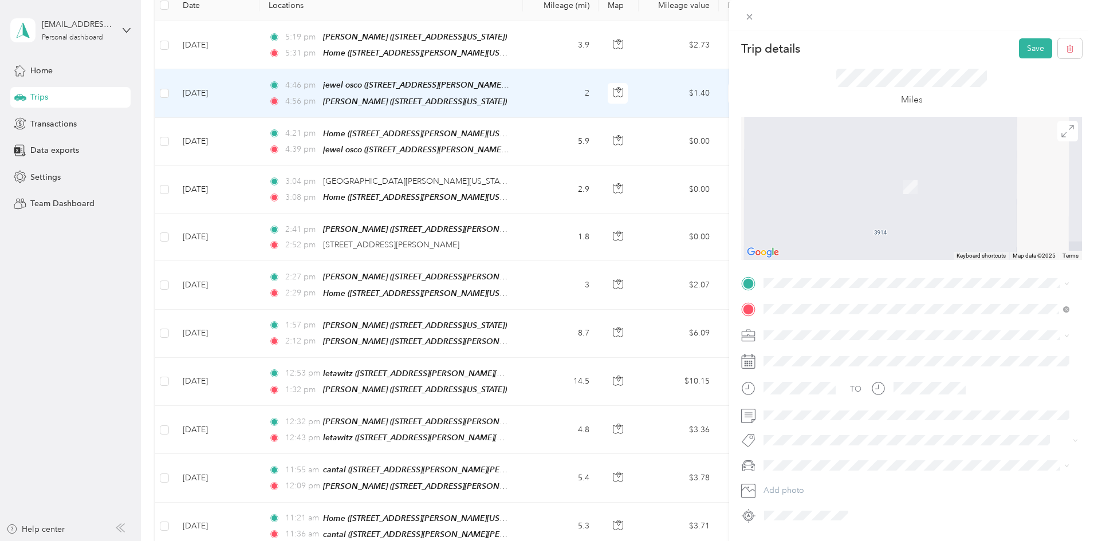
click at [855, 443] on div "Home [STREET_ADDRESS][GEOGRAPHIC_DATA][PERSON_NAME], [US_STATE], [GEOGRAPHIC_DA…" at bounding box center [926, 448] width 280 height 36
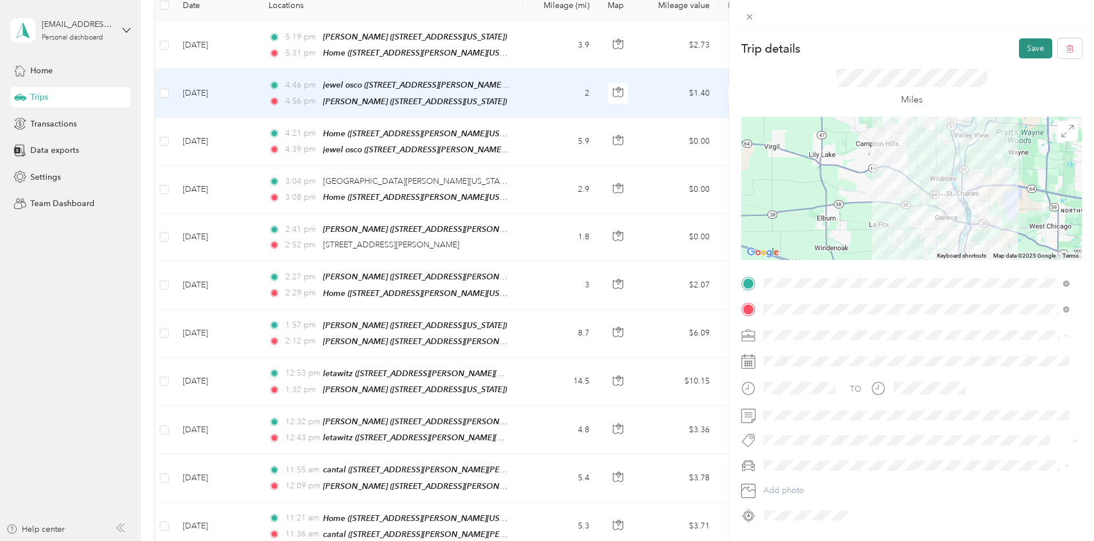
click at [1027, 44] on button "Save" at bounding box center [1035, 48] width 33 height 20
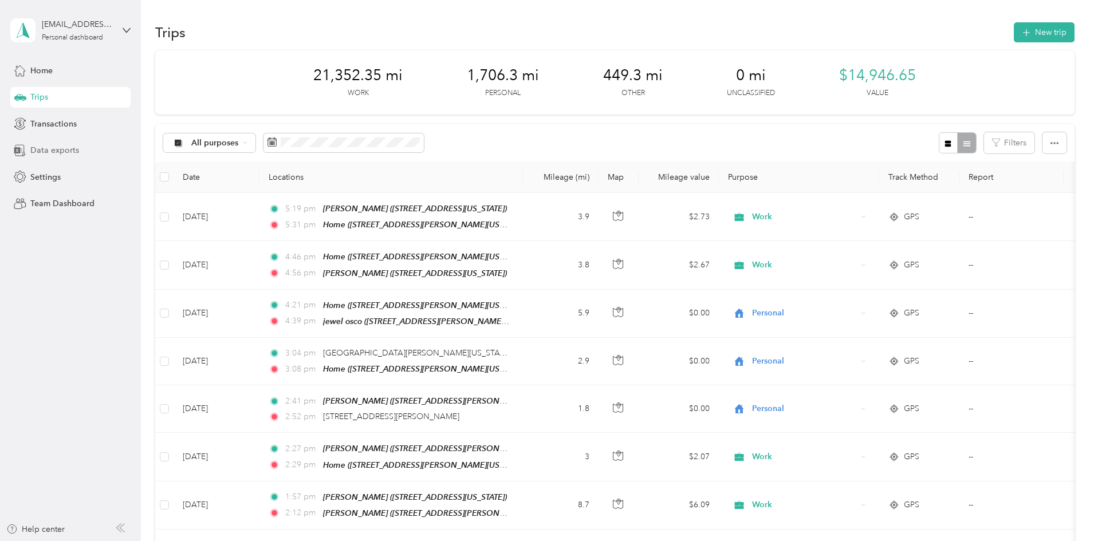
click at [66, 151] on span "Data exports" at bounding box center [54, 150] width 49 height 12
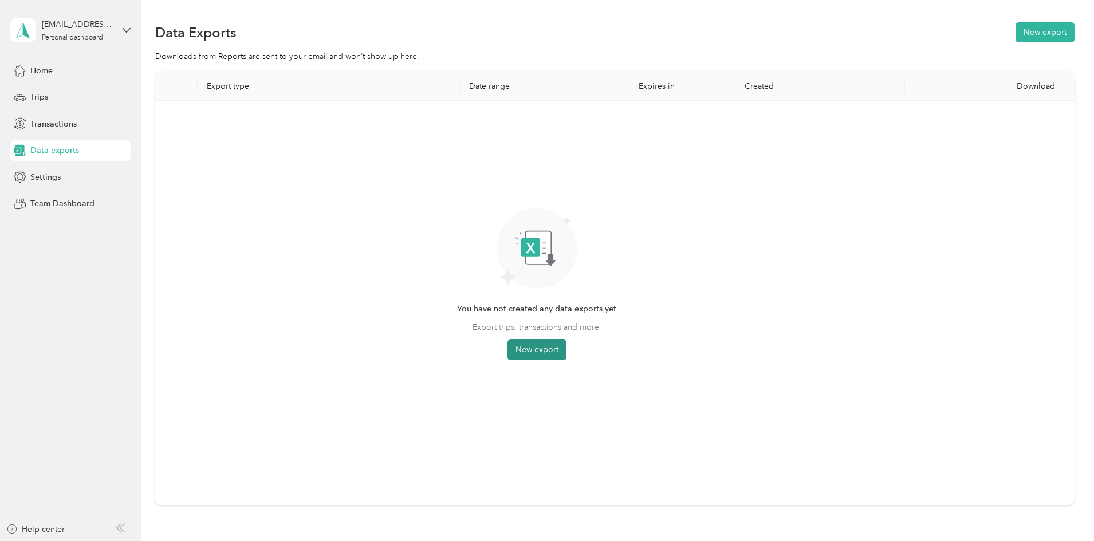
click at [567, 348] on button "New export" at bounding box center [537, 350] width 59 height 21
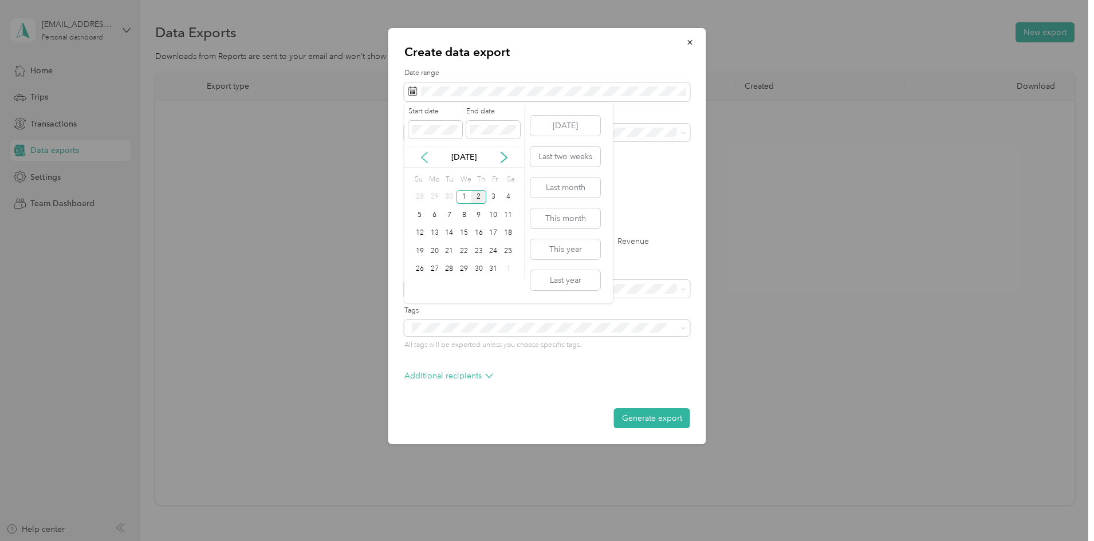
click at [425, 158] on icon at bounding box center [424, 157] width 11 height 11
click at [435, 196] on div "1" at bounding box center [434, 197] width 15 height 14
click at [449, 270] on div "30" at bounding box center [449, 269] width 15 height 14
click at [490, 200] on label "PDF" at bounding box center [501, 200] width 28 height 8
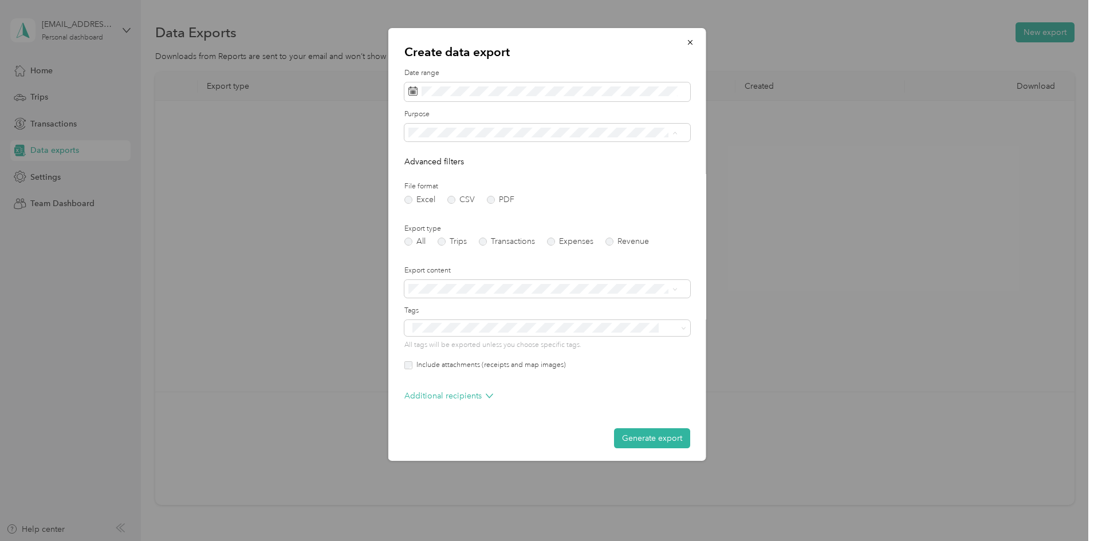
click at [470, 174] on li "Work" at bounding box center [543, 173] width 277 height 20
click at [444, 241] on label "Trips" at bounding box center [452, 242] width 29 height 8
click at [676, 290] on icon at bounding box center [675, 289] width 5 height 5
click at [508, 303] on div "Summary only" at bounding box center [543, 309] width 261 height 12
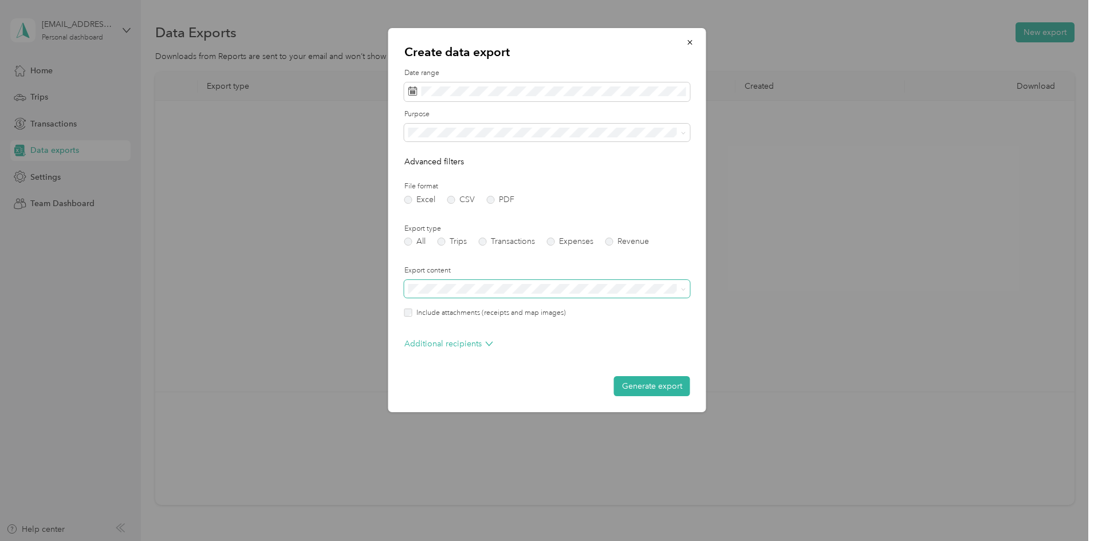
click at [650, 386] on button "Generate export" at bounding box center [652, 386] width 76 height 20
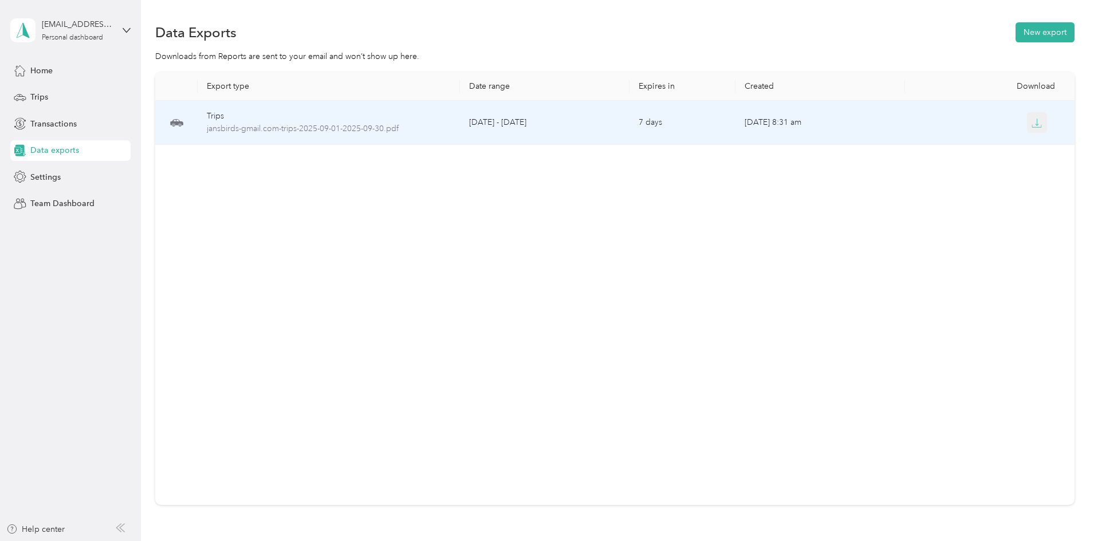
click at [1032, 121] on icon "button" at bounding box center [1037, 123] width 10 height 10
